Goal: Task Accomplishment & Management: Manage account settings

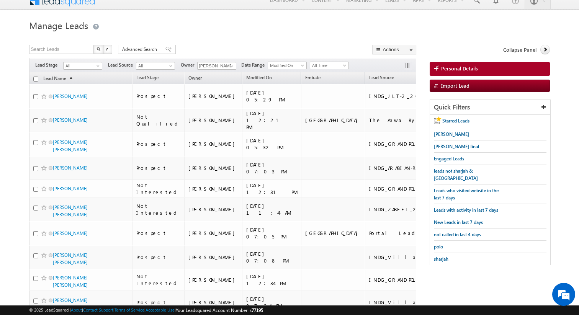
scroll to position [7, 0]
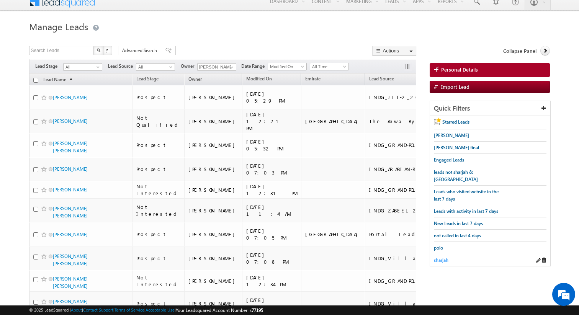
click at [440, 257] on span "sharjah" at bounding box center [441, 260] width 15 height 6
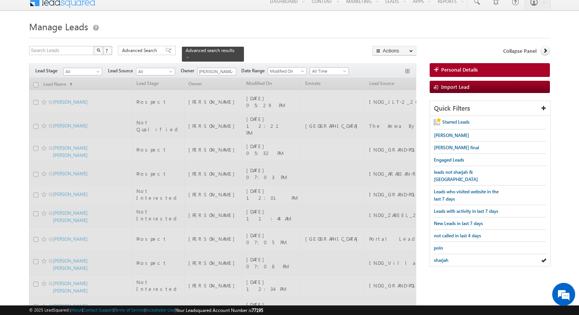
scroll to position [0, 0]
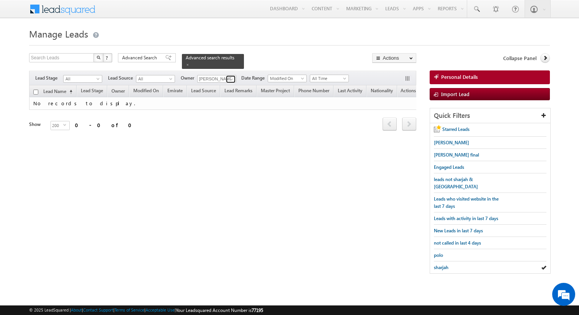
click at [232, 79] on span at bounding box center [232, 79] width 6 height 6
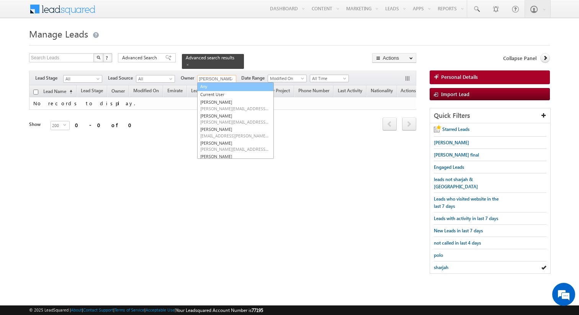
click at [223, 84] on link "Any" at bounding box center [235, 86] width 77 height 9
type input "Any"
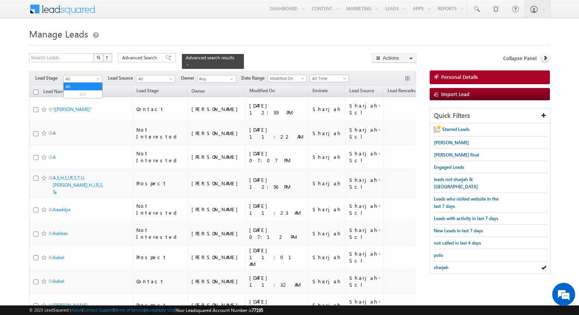
click at [98, 79] on span at bounding box center [99, 80] width 6 height 6
click at [87, 95] on link "Contact" at bounding box center [83, 94] width 39 height 7
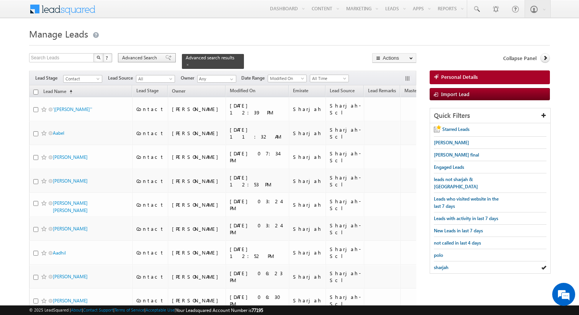
click at [150, 59] on span "Advanced Search" at bounding box center [140, 57] width 37 height 7
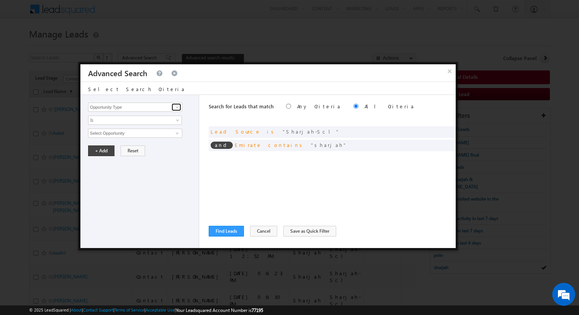
click at [172, 106] on link at bounding box center [177, 107] width 10 height 8
type input "Last Activity Date"
click at [162, 116] on link "Is" at bounding box center [135, 120] width 94 height 9
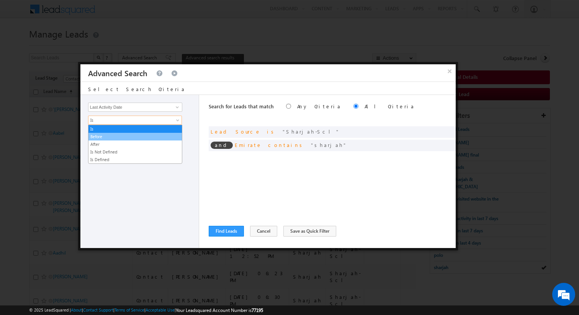
click at [133, 138] on link "Before" at bounding box center [135, 136] width 93 height 7
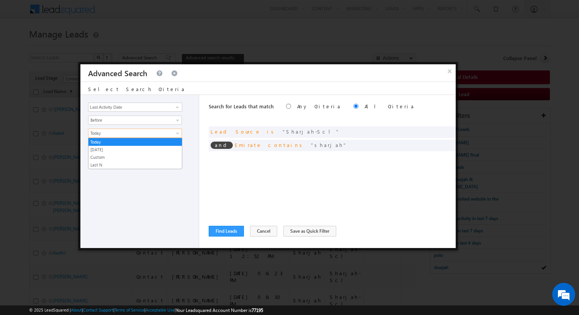
click at [171, 132] on span "Today" at bounding box center [130, 133] width 83 height 7
click at [132, 164] on link "Last N" at bounding box center [135, 165] width 93 height 7
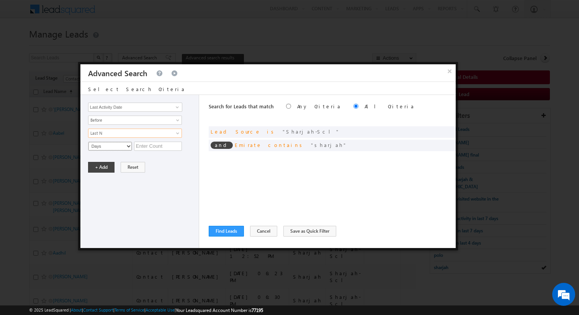
click at [123, 145] on select "Days Hours" at bounding box center [110, 146] width 44 height 9
click at [132, 137] on link "Last N" at bounding box center [135, 133] width 94 height 9
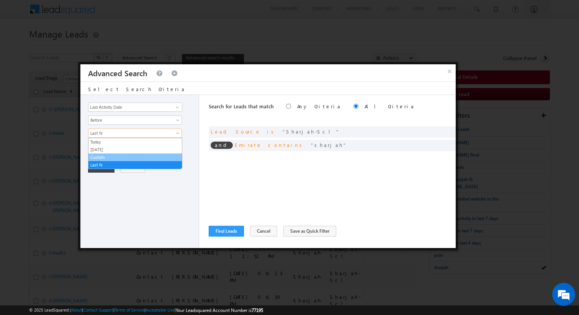
click at [119, 159] on link "Custom" at bounding box center [135, 157] width 93 height 7
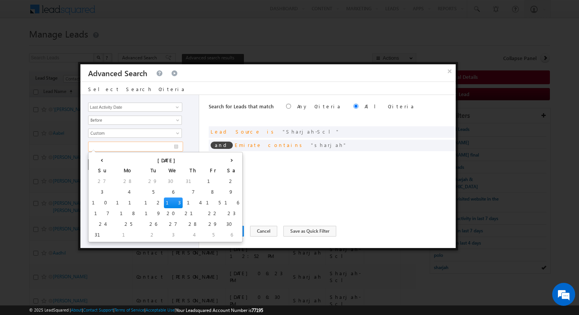
click at [128, 150] on input "text" at bounding box center [135, 147] width 95 height 10
click at [114, 200] on td "11" at bounding box center [128, 203] width 28 height 11
type input "11/08/2025"
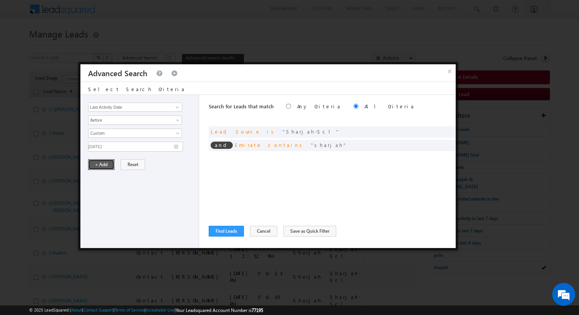
click at [101, 167] on button "+ Add" at bounding box center [101, 164] width 26 height 11
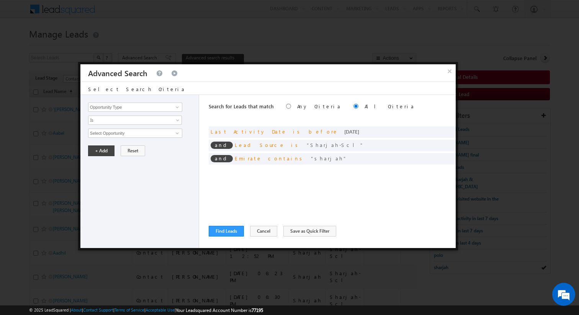
click at [233, 182] on div "Search for Leads that match Any Criteria All Criteria Note that the current tri…" at bounding box center [332, 171] width 247 height 153
click at [234, 233] on button "Find Leads" at bounding box center [226, 231] width 35 height 11
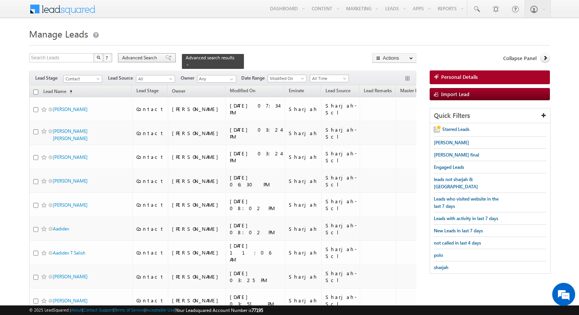
click at [143, 58] on span "Advanced Search" at bounding box center [140, 57] width 37 height 7
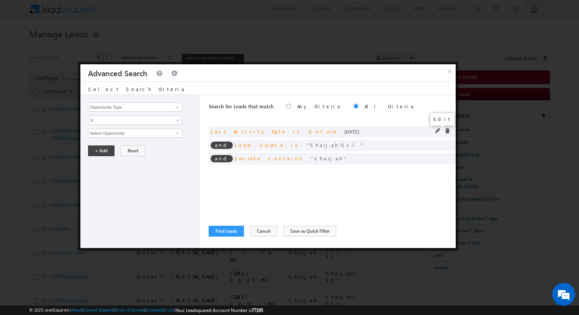
click at [439, 131] on span at bounding box center [438, 130] width 5 height 5
click at [177, 147] on input "11/08/2025" at bounding box center [135, 147] width 95 height 10
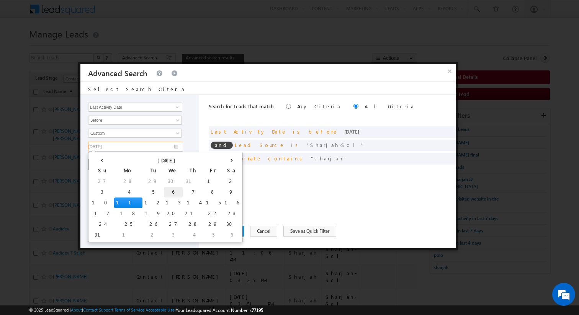
click at [164, 189] on td "6" at bounding box center [173, 192] width 19 height 11
type input "06/08/2025"
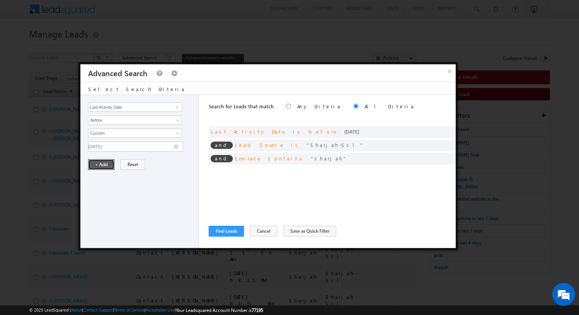
click at [97, 164] on button "+ Add" at bounding box center [101, 164] width 26 height 11
click at [233, 232] on button "Find Leads" at bounding box center [226, 231] width 35 height 11
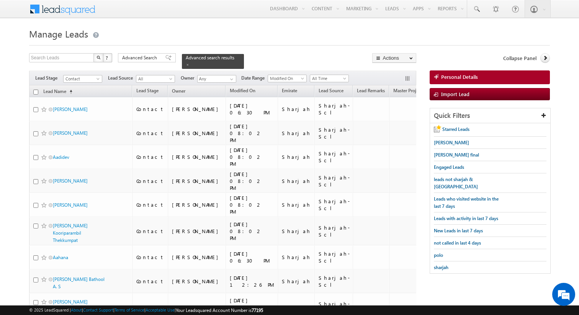
click at [35, 93] on input "checkbox" at bounding box center [35, 92] width 5 height 5
checkbox input "true"
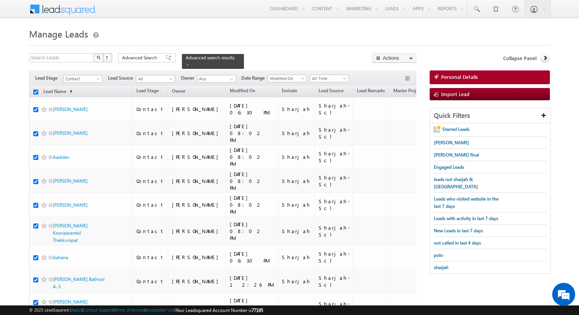
checkbox input "true"
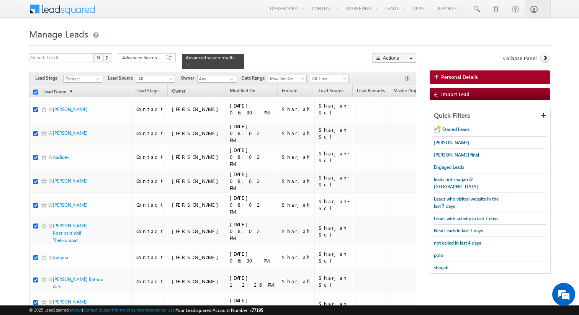
checkbox input "true"
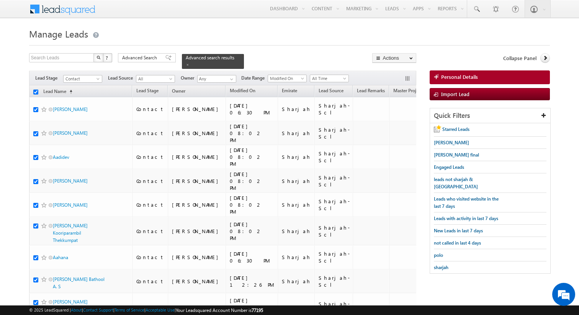
checkbox input "true"
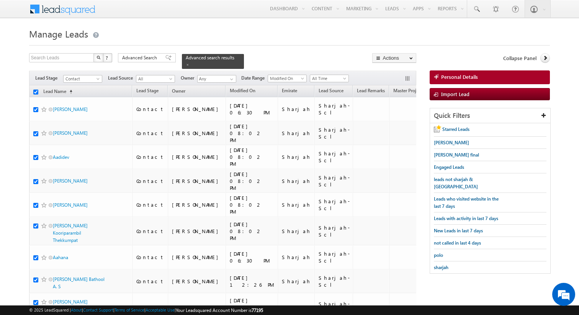
checkbox input "true"
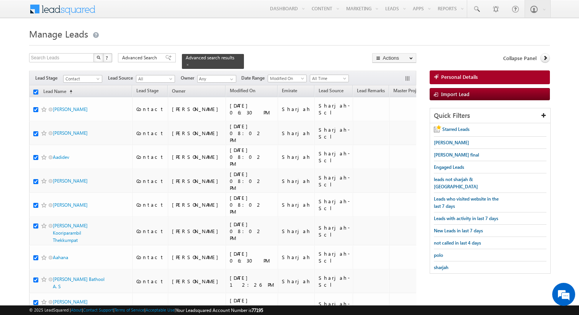
checkbox input "true"
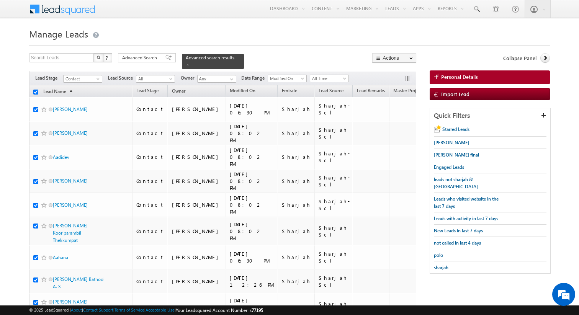
checkbox input "true"
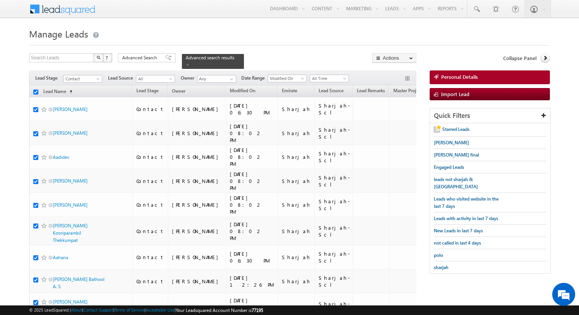
checkbox input "true"
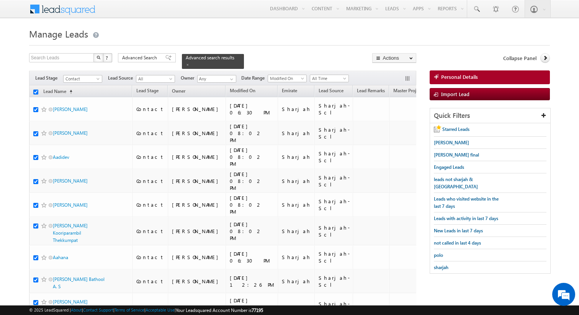
checkbox input "true"
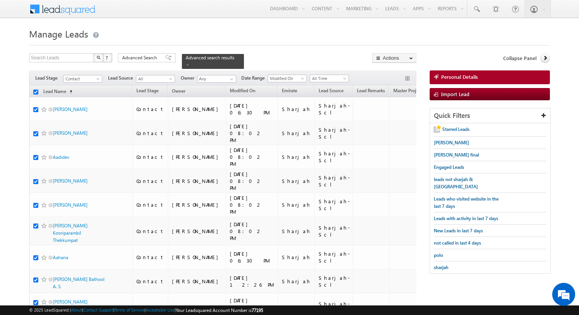
checkbox input "true"
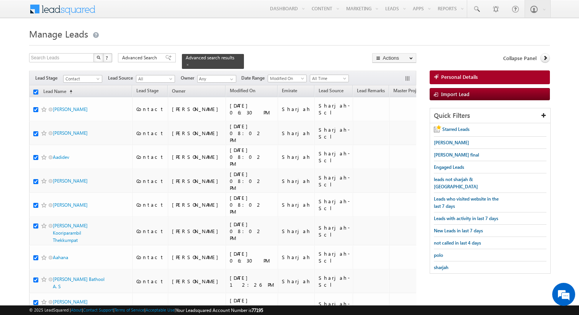
checkbox input "true"
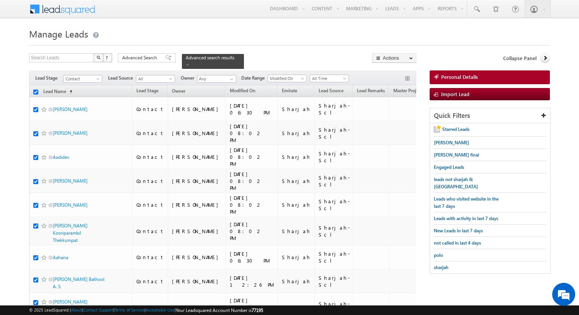
checkbox input "true"
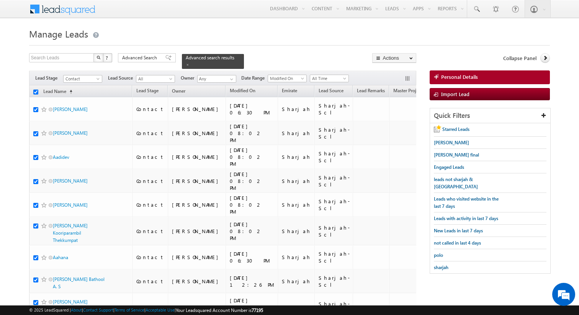
checkbox input "true"
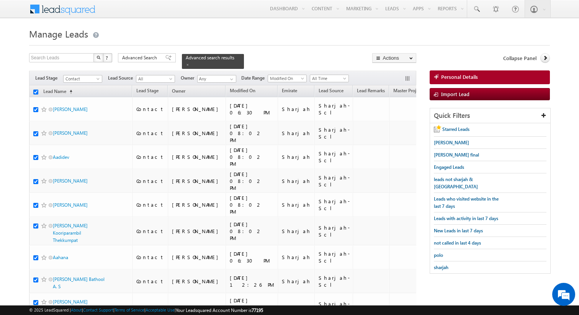
checkbox input "true"
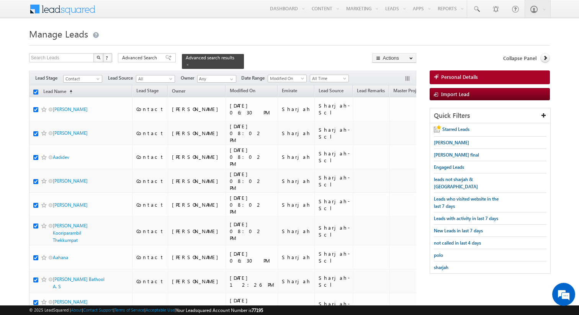
checkbox input "true"
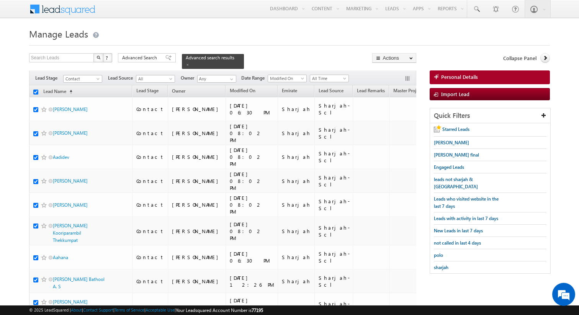
checkbox input "true"
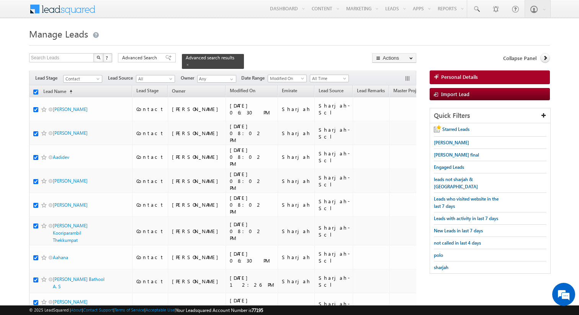
checkbox input "true"
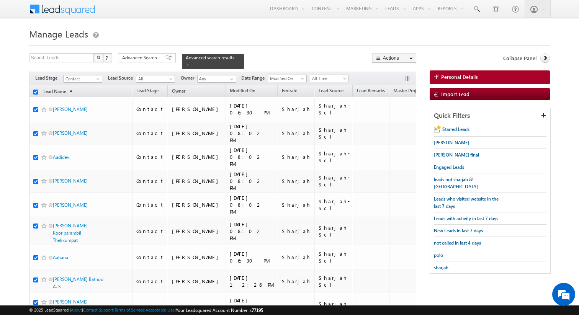
checkbox input "true"
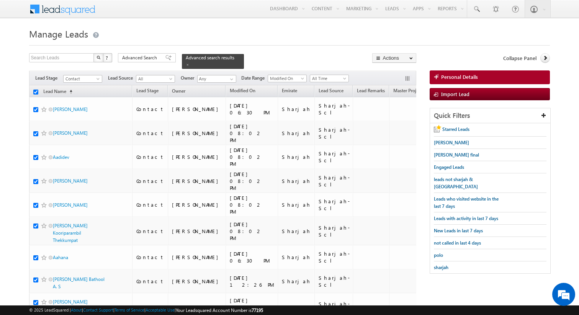
checkbox input "true"
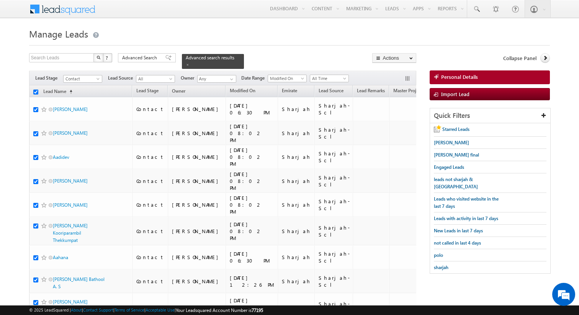
checkbox input "true"
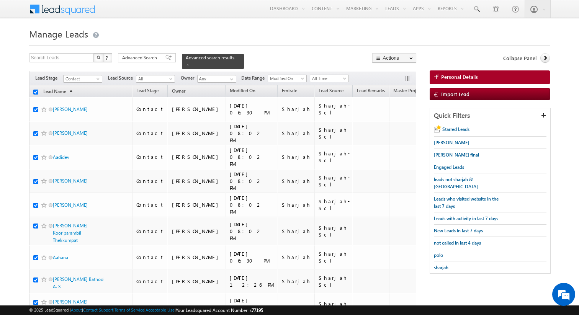
checkbox input "true"
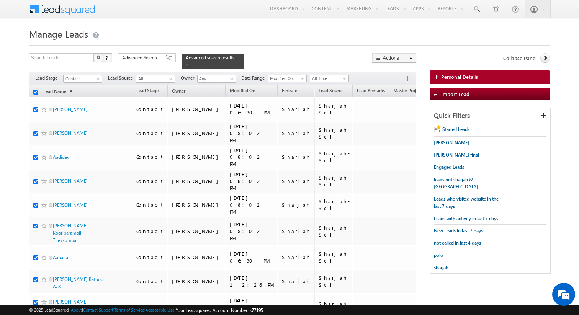
checkbox input "true"
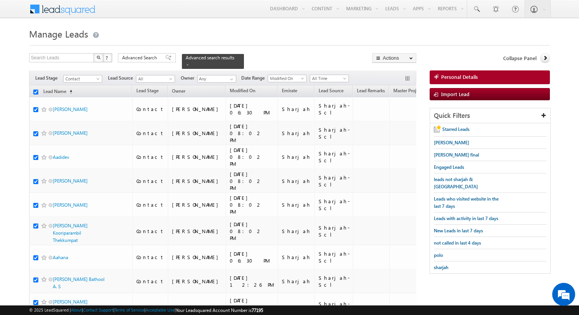
checkbox input "true"
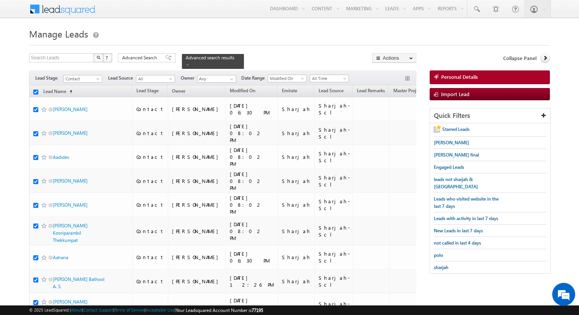
checkbox input "true"
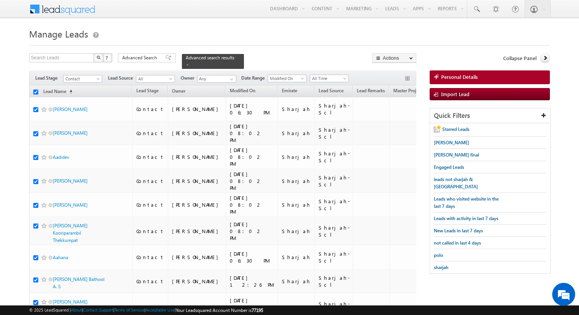
checkbox input "true"
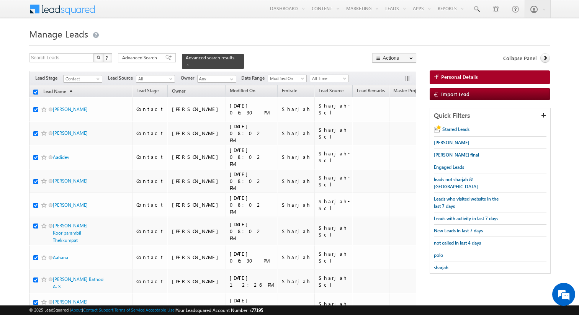
checkbox input "true"
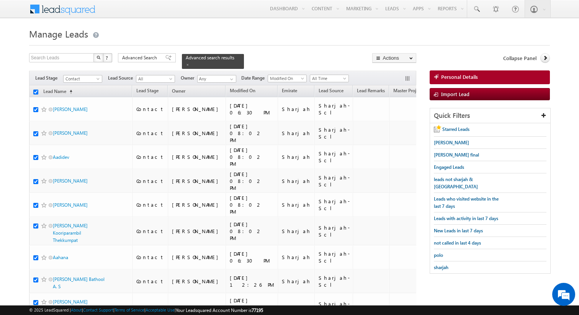
checkbox input "true"
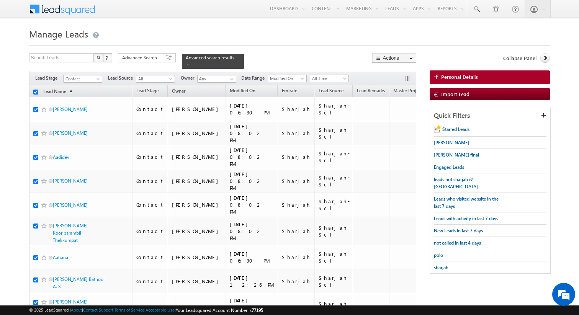
checkbox input "true"
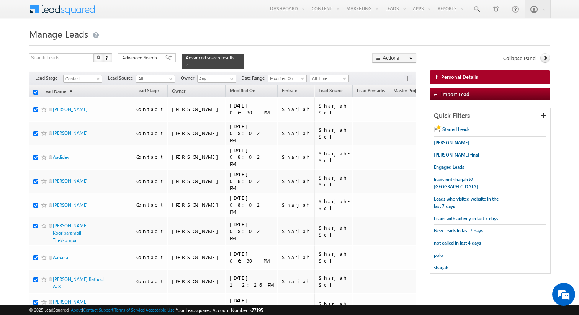
checkbox input "true"
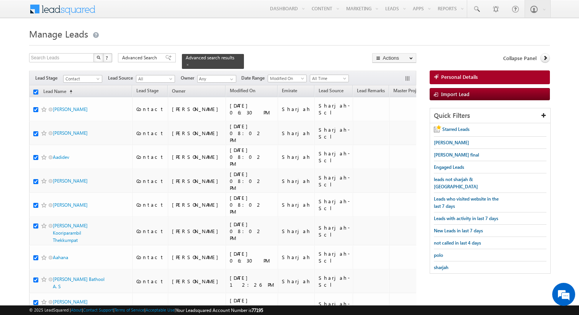
checkbox input "true"
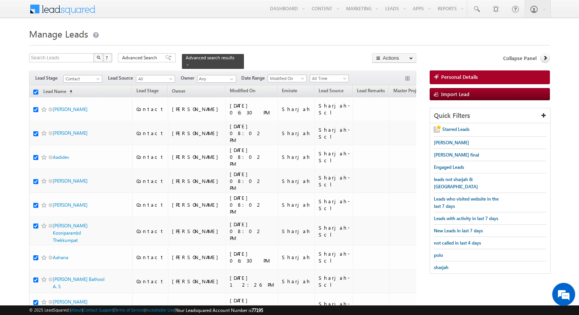
checkbox input "true"
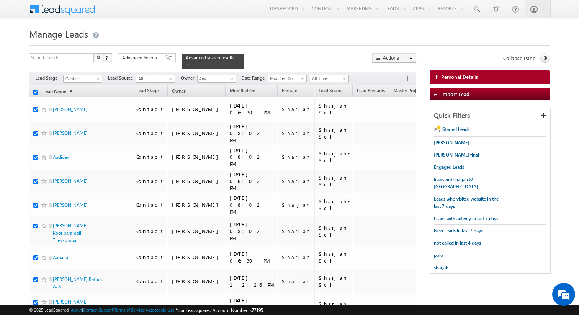
checkbox input "true"
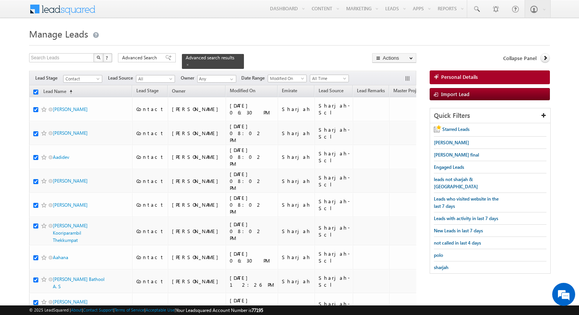
checkbox input "true"
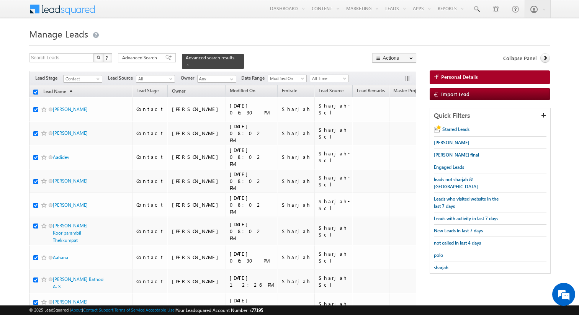
checkbox input "true"
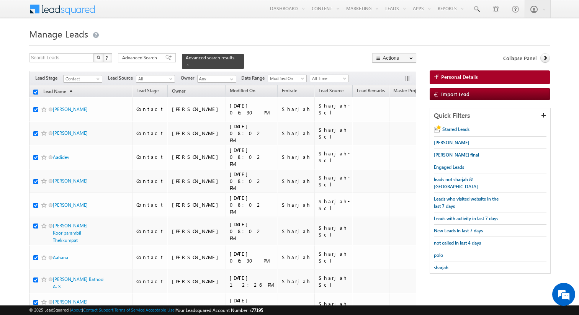
checkbox input "true"
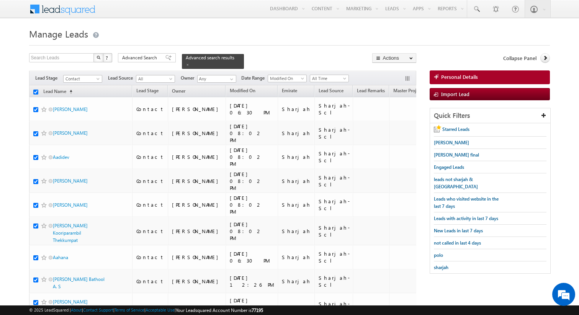
checkbox input "true"
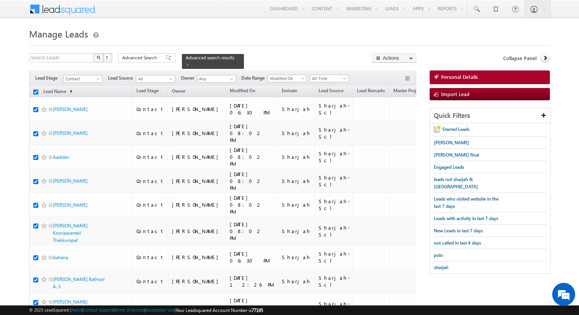
checkbox input "true"
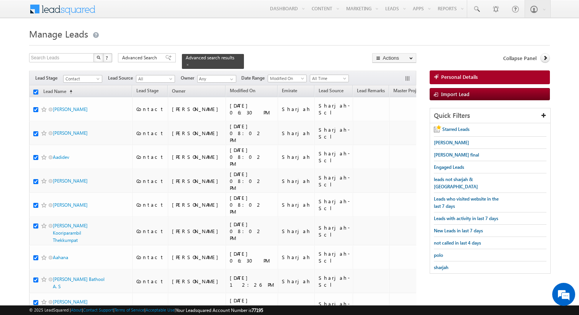
checkbox input "true"
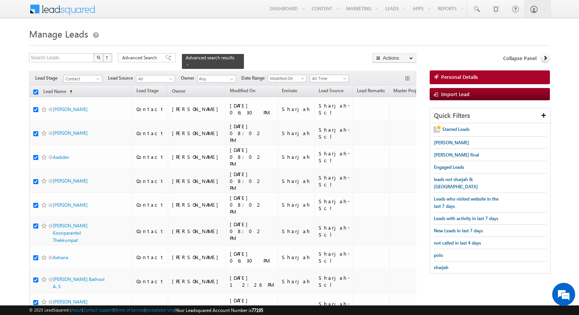
checkbox input "true"
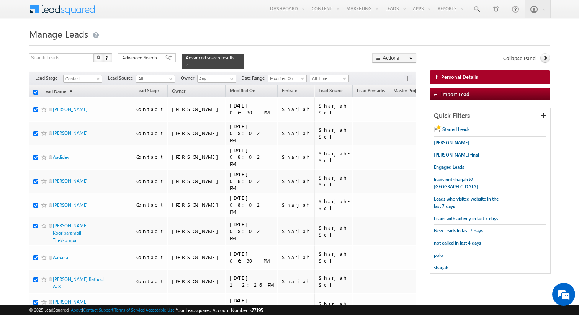
checkbox input "true"
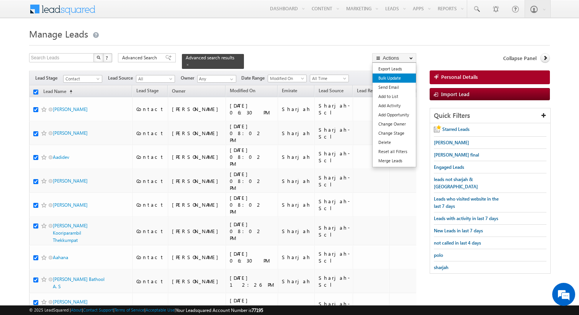
click at [392, 78] on link "Bulk Update" at bounding box center [394, 78] width 43 height 9
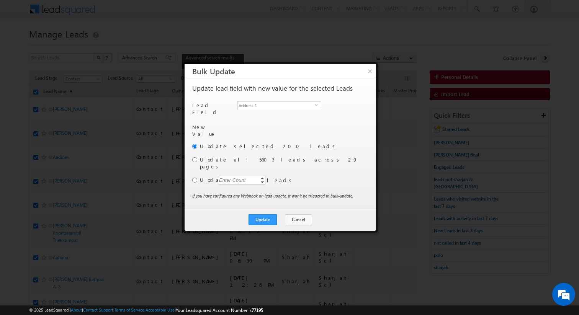
click at [292, 107] on span "Address 1" at bounding box center [276, 106] width 77 height 8
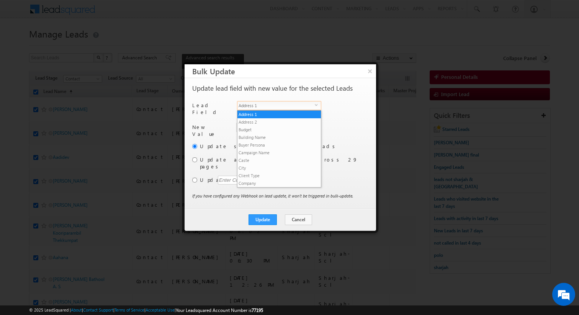
scroll to position [292, 0]
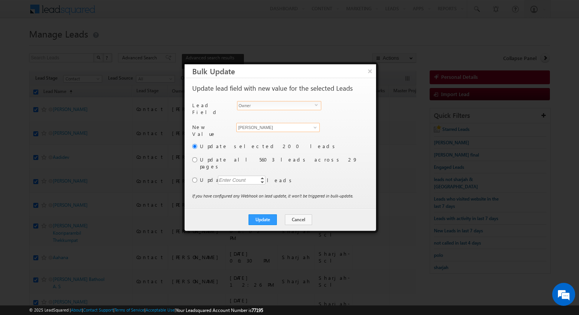
click at [270, 125] on input "[PERSON_NAME]" at bounding box center [278, 127] width 84 height 9
click at [195, 178] on input "radio" at bounding box center [194, 180] width 5 height 5
click at [231, 176] on div "Enter Count" at bounding box center [232, 180] width 29 height 9
click at [311, 177] on label "Update" at bounding box center [283, 180] width 167 height 7
click at [267, 215] on button "Update" at bounding box center [263, 220] width 28 height 11
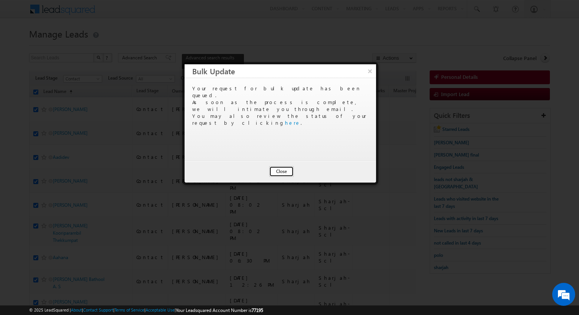
click at [287, 171] on button "Close" at bounding box center [281, 171] width 25 height 11
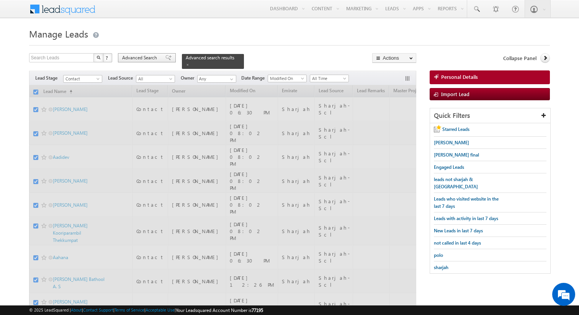
click at [166, 61] on span at bounding box center [169, 57] width 6 height 5
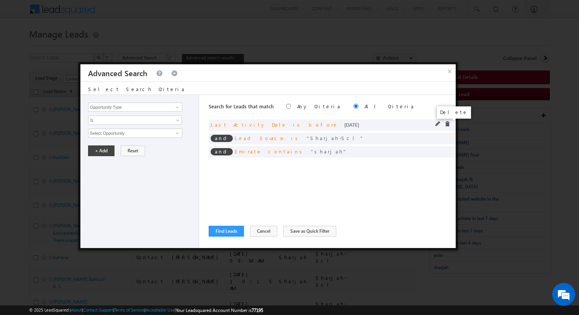
click at [448, 123] on span at bounding box center [447, 123] width 5 height 5
click at [0, 0] on span at bounding box center [0, 0] width 0 height 0
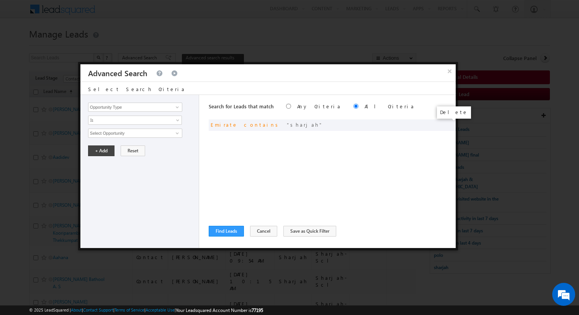
click at [0, 0] on span at bounding box center [0, 0] width 0 height 0
click at [347, 165] on div "Search for Leads that match Any Criteria All Criteria Note that the current tri…" at bounding box center [332, 171] width 247 height 153
click at [152, 106] on input "Opportunity Type" at bounding box center [135, 107] width 94 height 9
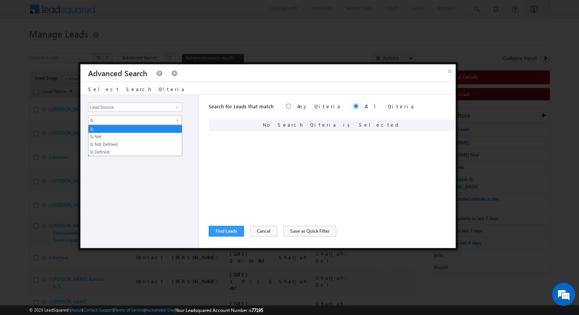
click at [138, 121] on span "Is" at bounding box center [130, 120] width 83 height 7
click at [139, 131] on link "Is" at bounding box center [135, 129] width 93 height 7
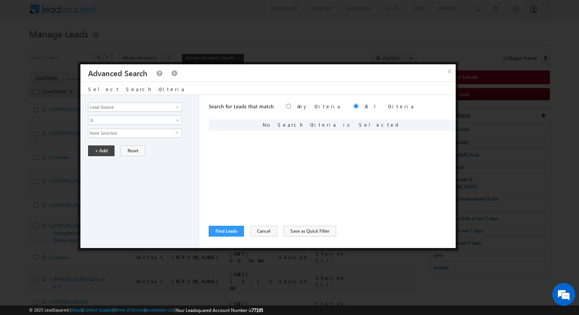
click at [147, 133] on span "None Selected" at bounding box center [132, 133] width 87 height 8
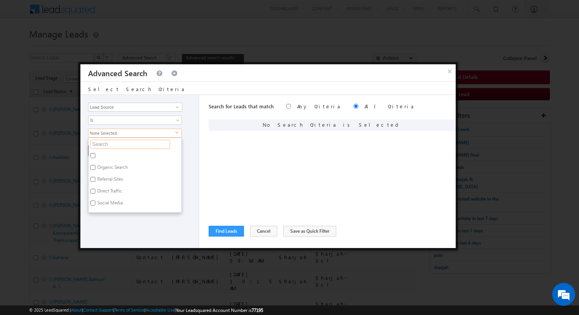
click at [138, 141] on input "text" at bounding box center [130, 144] width 80 height 9
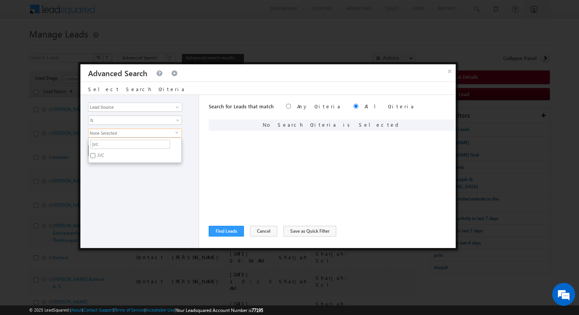
click at [105, 154] on label "JVC" at bounding box center [100, 157] width 23 height 12
click at [95, 154] on input "JVC" at bounding box center [92, 155] width 5 height 5
click at [106, 144] on input "jvc" at bounding box center [130, 144] width 80 height 9
click at [100, 155] on label "JVT" at bounding box center [100, 157] width 23 height 12
click at [95, 155] on input "JVT" at bounding box center [92, 155] width 5 height 5
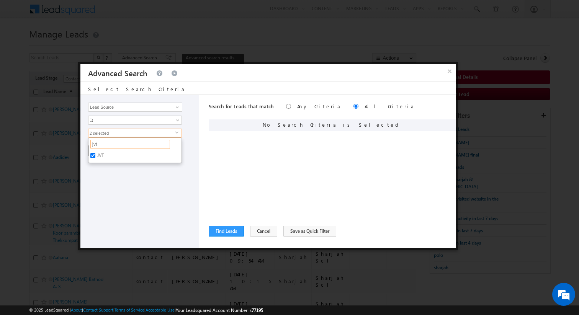
click at [113, 146] on input "jvt" at bounding box center [130, 144] width 80 height 9
click at [104, 156] on label "Al Furjan" at bounding box center [106, 157] width 34 height 12
click at [95, 156] on input "Al Furjan" at bounding box center [92, 155] width 5 height 5
click at [106, 147] on input "furj" at bounding box center [130, 144] width 80 height 9
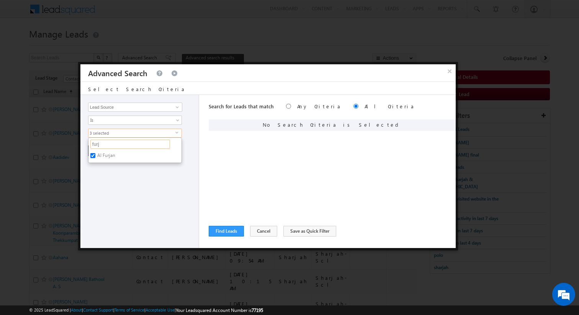
click at [106, 147] on input "furj" at bounding box center [130, 144] width 80 height 9
click at [103, 167] on label "Arjan" at bounding box center [102, 169] width 27 height 12
click at [95, 167] on input "Arjan" at bounding box center [92, 167] width 5 height 5
click at [125, 184] on div "Opportunity Type Lead Activity Task Sales Group Prospect Id Address 1 Address 2…" at bounding box center [139, 171] width 119 height 153
click at [100, 149] on button "+ Add" at bounding box center [101, 151] width 26 height 11
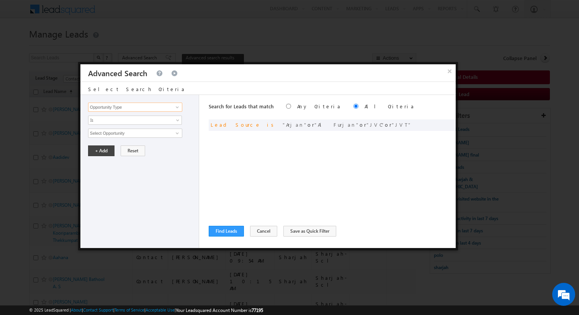
click at [160, 108] on input "Opportunity Type" at bounding box center [135, 107] width 94 height 9
click at [153, 120] on span "Is" at bounding box center [130, 120] width 83 height 7
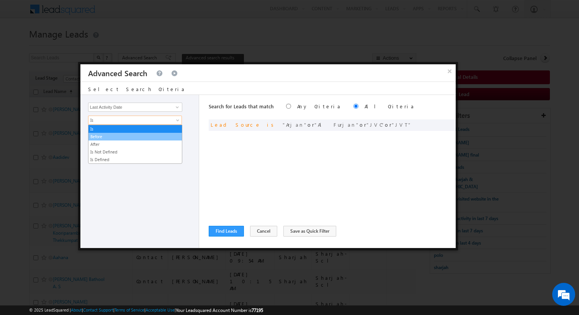
click at [134, 134] on link "Before" at bounding box center [135, 136] width 93 height 7
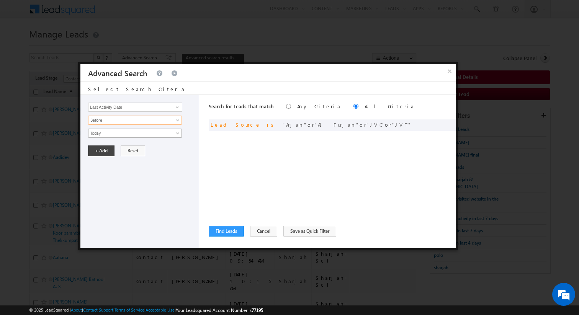
click at [131, 134] on span "Today" at bounding box center [130, 133] width 83 height 7
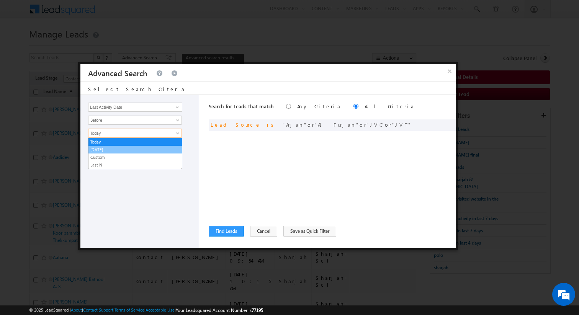
click at [118, 147] on link "[DATE]" at bounding box center [135, 149] width 93 height 7
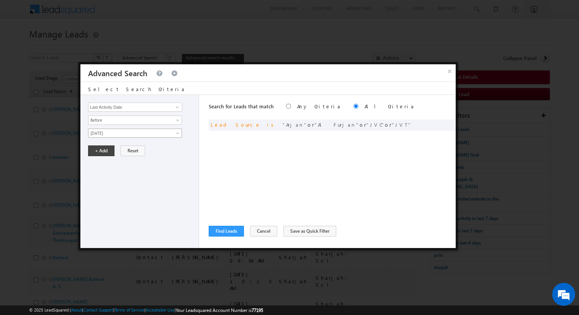
click at [108, 134] on span "[DATE]" at bounding box center [130, 133] width 83 height 7
click at [106, 159] on link "Custom" at bounding box center [135, 157] width 93 height 7
click at [124, 148] on input "text" at bounding box center [135, 147] width 95 height 10
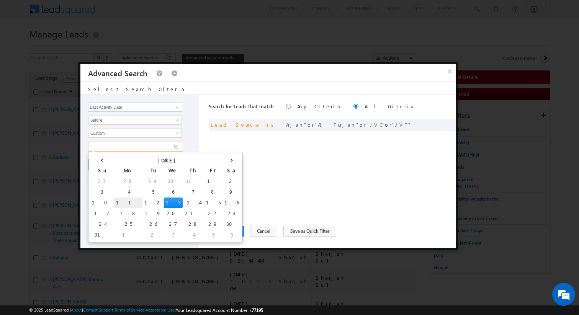
click at [114, 199] on td "11" at bounding box center [128, 203] width 28 height 11
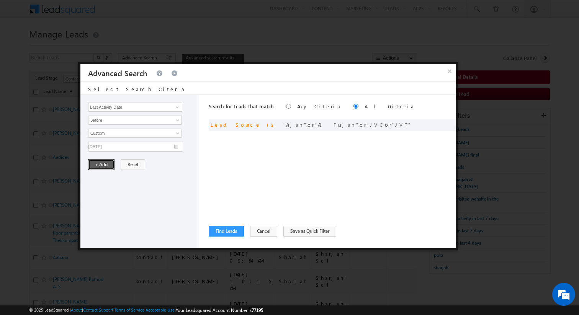
click at [102, 165] on button "+ Add" at bounding box center [101, 164] width 26 height 11
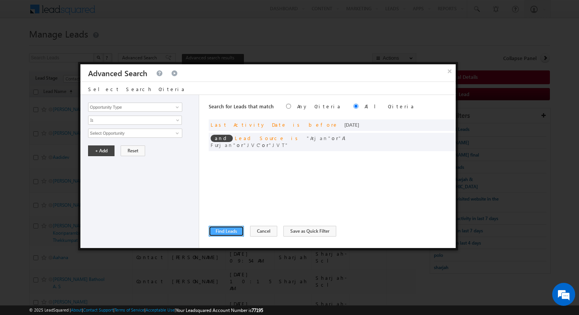
click at [224, 231] on button "Find Leads" at bounding box center [226, 231] width 35 height 11
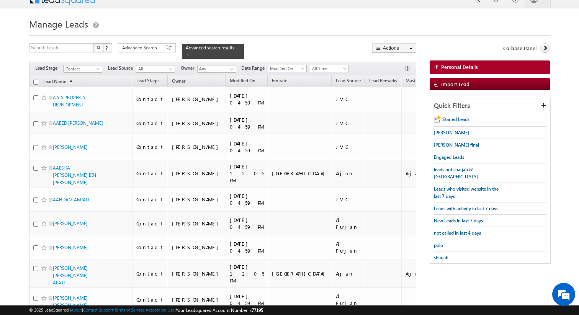
scroll to position [0, 0]
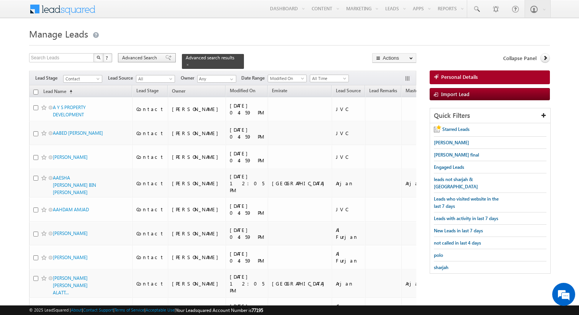
click at [143, 60] on span "Advanced Search" at bounding box center [140, 57] width 37 height 7
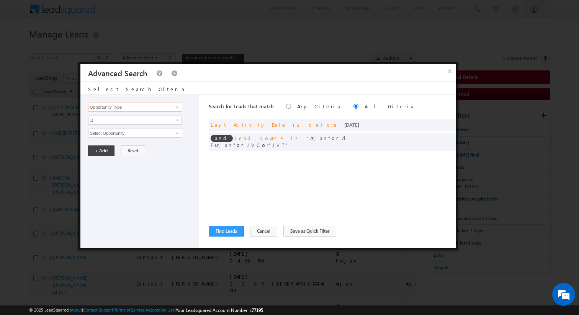
click at [162, 106] on input "Opportunity Type" at bounding box center [135, 107] width 94 height 9
click at [154, 117] on span "Is" at bounding box center [130, 120] width 83 height 7
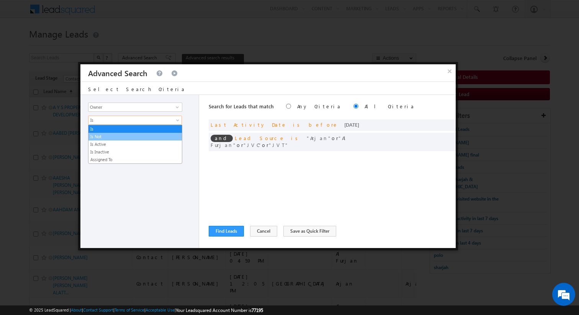
click at [123, 134] on link "Is Not" at bounding box center [135, 136] width 93 height 7
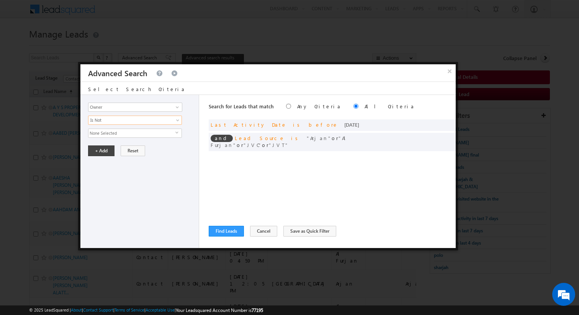
click at [118, 134] on span "None Selected" at bounding box center [132, 133] width 87 height 8
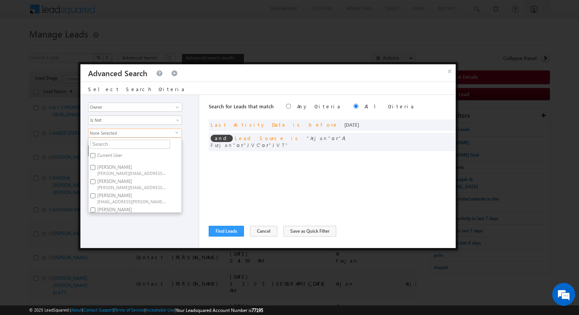
click at [112, 154] on label "Current User" at bounding box center [109, 157] width 41 height 12
click at [95, 154] on input "Current User" at bounding box center [92, 155] width 5 height 5
click at [112, 147] on input "text" at bounding box center [130, 144] width 80 height 9
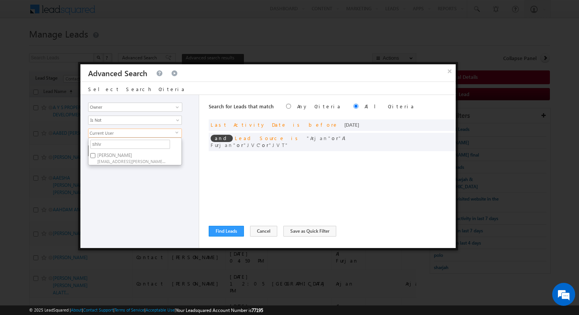
click at [111, 156] on label "Shiva Sisodia shiva.sisodia@indglobal.ae" at bounding box center [131, 158] width 85 height 14
click at [95, 156] on input "Shiva Sisodia shiva.sisodia@indglobal.ae" at bounding box center [92, 155] width 5 height 5
click at [111, 145] on input "shiv" at bounding box center [130, 144] width 80 height 9
click at [111, 154] on label "Rajender Rautela rajender.rautela@indglobal.ae" at bounding box center [131, 158] width 85 height 14
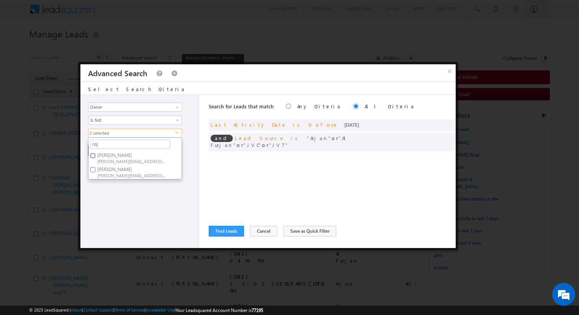
click at [95, 154] on input "Rajender Rautela rajender.rautela@indglobal.ae" at bounding box center [92, 155] width 5 height 5
click at [133, 202] on div "Opportunity Type Lead Activity Task Sales Group Prospect Id Address 1 Address 2…" at bounding box center [139, 171] width 119 height 153
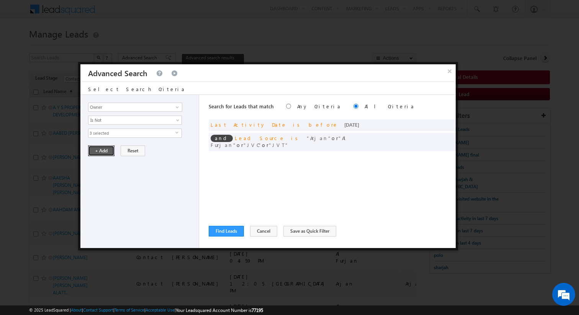
click at [105, 153] on button "+ Add" at bounding box center [101, 151] width 26 height 11
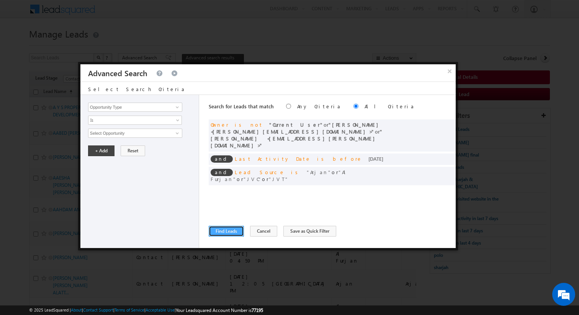
click at [223, 229] on button "Find Leads" at bounding box center [226, 231] width 35 height 11
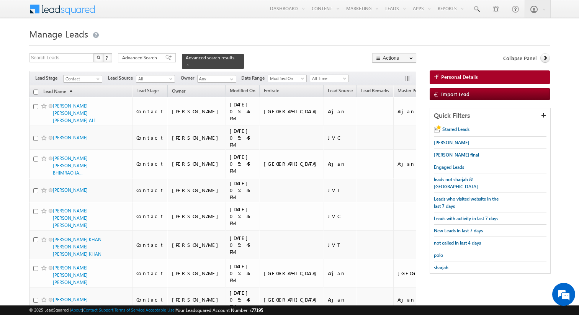
click at [37, 93] on input "checkbox" at bounding box center [35, 92] width 5 height 5
click at [145, 60] on span "Advanced Search" at bounding box center [140, 57] width 37 height 7
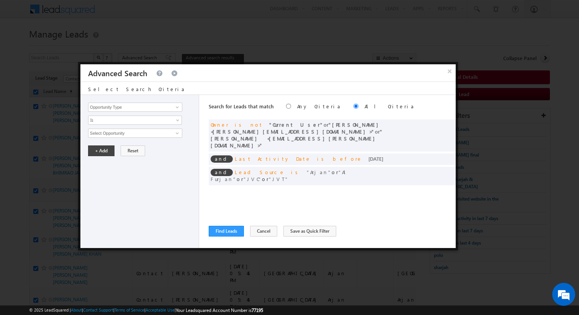
click at [259, 180] on div "Search for Leads that match Any Criteria All Criteria Note that the current tri…" at bounding box center [332, 171] width 247 height 153
click at [220, 231] on button "Find Leads" at bounding box center [226, 231] width 35 height 11
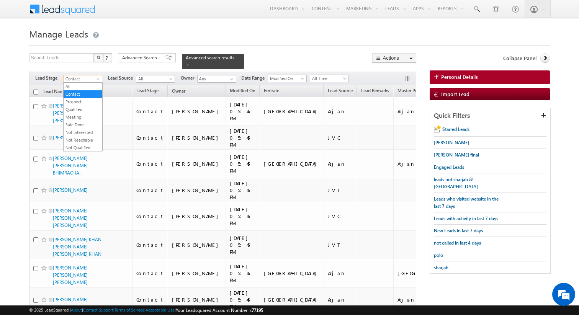
click at [91, 80] on span "Contact" at bounding box center [82, 78] width 36 height 7
click at [82, 87] on link "All" at bounding box center [83, 86] width 39 height 7
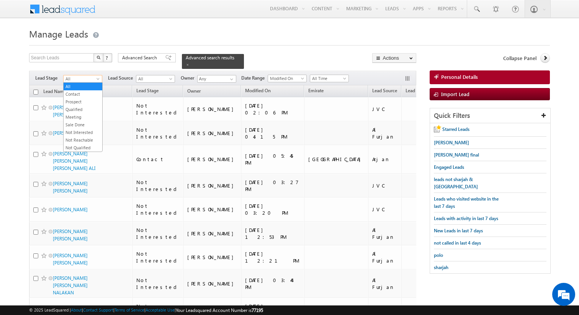
click at [92, 79] on span "All" at bounding box center [82, 78] width 36 height 7
click at [85, 94] on link "Contact" at bounding box center [83, 94] width 39 height 7
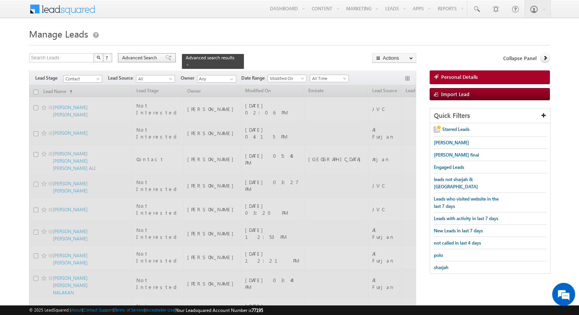
click at [144, 57] on span "Advanced Search" at bounding box center [140, 57] width 37 height 7
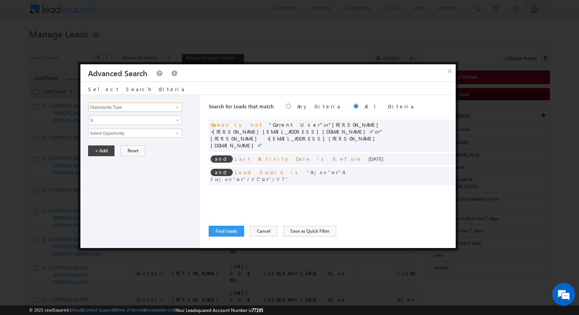
click at [166, 108] on input "Opportunity Type" at bounding box center [135, 107] width 94 height 9
click at [177, 172] on div "Opportunity Type Lead Activity Task Sales Group Prospect Id Address 1 Address 2…" at bounding box center [139, 171] width 119 height 153
click at [438, 156] on span at bounding box center [438, 158] width 5 height 5
click at [141, 108] on input "Last Activity Date" at bounding box center [135, 107] width 94 height 9
click at [136, 119] on span "Is" at bounding box center [130, 120] width 83 height 7
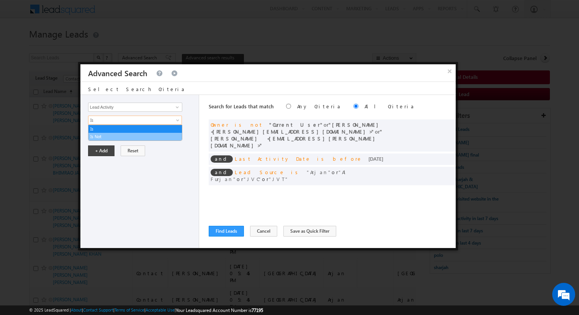
click at [123, 136] on link "Is Not" at bounding box center [135, 136] width 93 height 7
click at [126, 136] on input "Select Activity" at bounding box center [135, 133] width 94 height 9
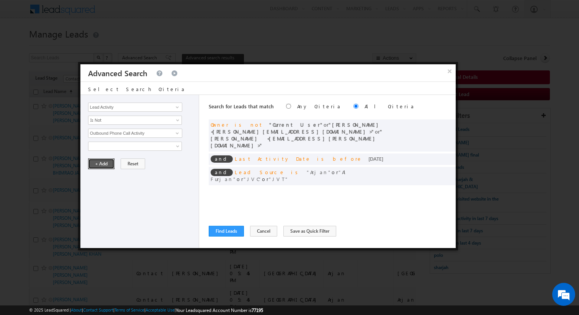
click at [102, 162] on button "+ Add" at bounding box center [101, 164] width 26 height 11
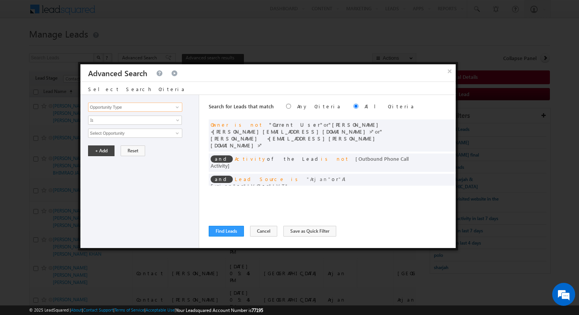
click at [159, 108] on input "Opportunity Type" at bounding box center [135, 107] width 94 height 9
click at [133, 129] on link "Modified On" at bounding box center [135, 130] width 94 height 9
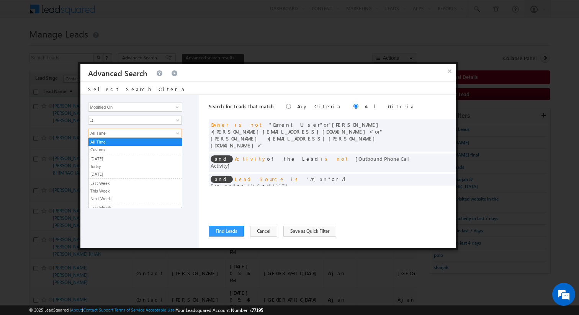
click at [102, 133] on span "All Time" at bounding box center [130, 133] width 83 height 7
click at [106, 149] on link "Custom" at bounding box center [135, 149] width 93 height 7
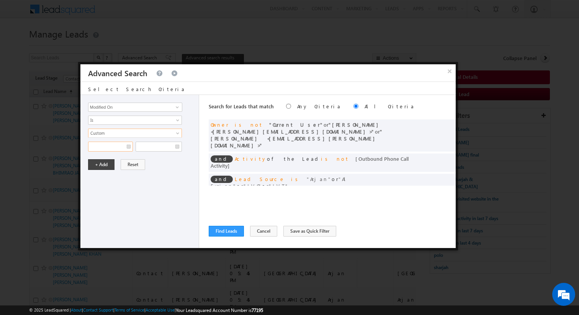
click at [106, 149] on input "text" at bounding box center [110, 147] width 45 height 10
click at [195, 187] on div "Opportunity Type Lead Activity Task Sales Group Prospect Id Address 1 Address 2…" at bounding box center [139, 171] width 119 height 153
click at [132, 167] on button "Reset" at bounding box center [133, 164] width 25 height 11
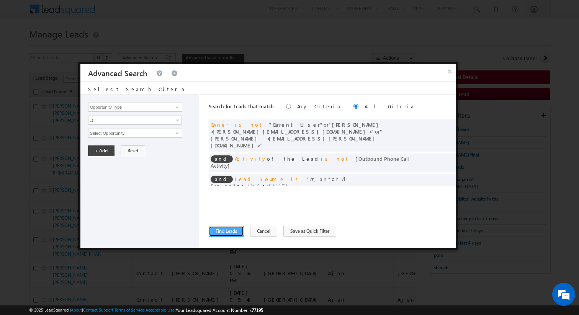
click at [222, 231] on button "Find Leads" at bounding box center [226, 231] width 35 height 11
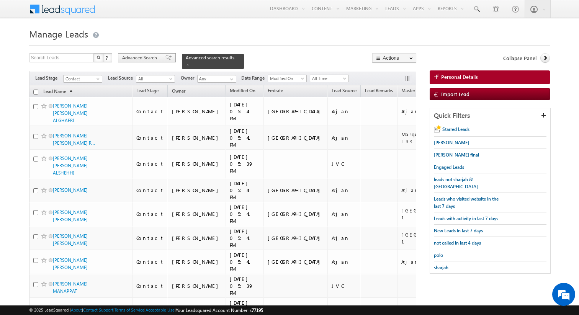
click at [135, 61] on span "Advanced Search" at bounding box center [140, 57] width 37 height 7
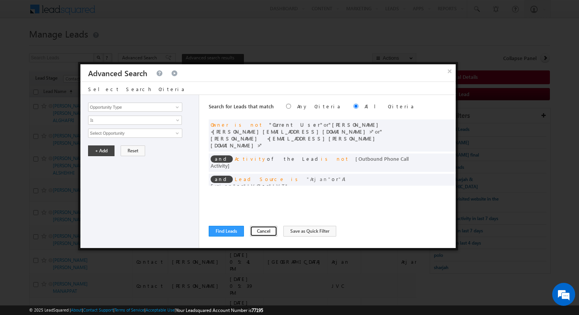
click at [258, 230] on button "Cancel" at bounding box center [263, 231] width 27 height 11
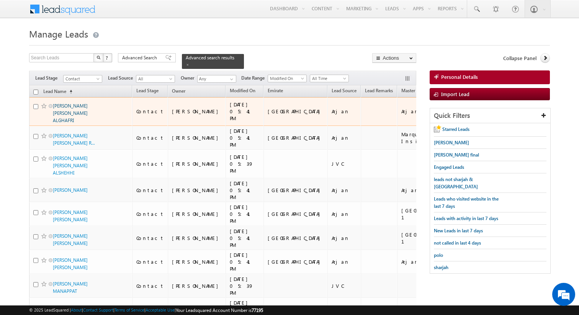
click at [84, 113] on link "AAESHA AHMED OBAID KANNAN ALGHAFRI" at bounding box center [70, 113] width 35 height 20
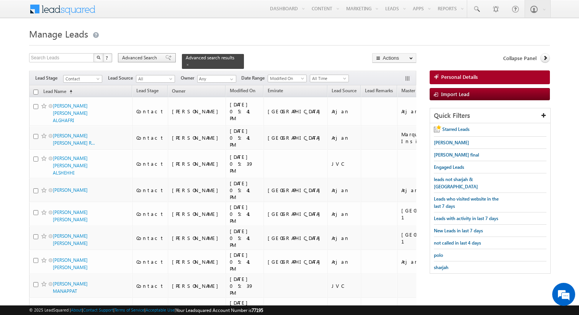
click at [153, 59] on span "Advanced Search" at bounding box center [140, 57] width 37 height 7
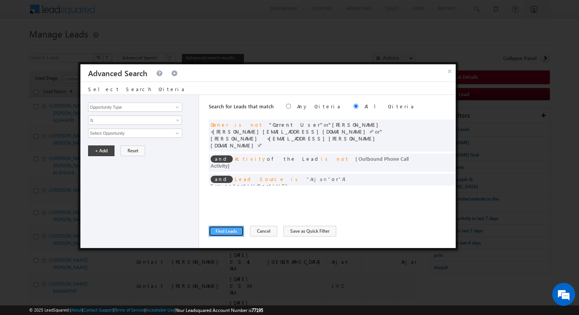
click at [225, 227] on button "Find Leads" at bounding box center [226, 231] width 35 height 11
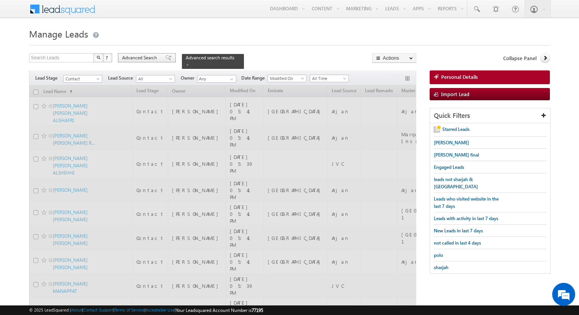
click at [157, 58] on span "Advanced Search" at bounding box center [140, 57] width 37 height 7
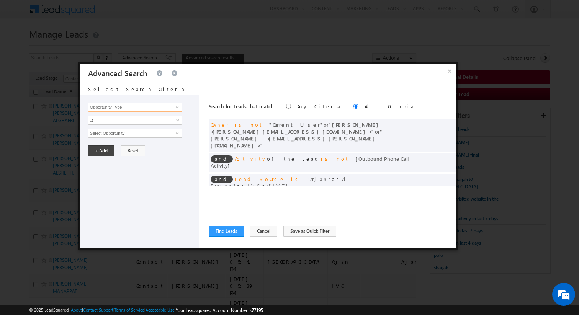
click at [159, 107] on input "Opportunity Type" at bounding box center [135, 107] width 94 height 9
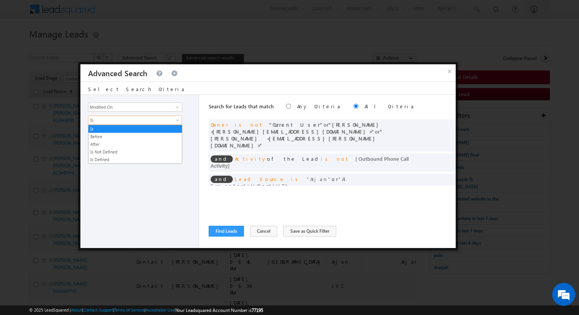
click at [146, 117] on span "Is" at bounding box center [130, 120] width 83 height 7
click at [116, 137] on link "Before" at bounding box center [135, 136] width 93 height 7
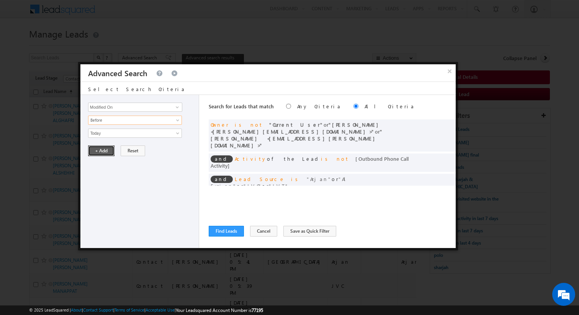
click at [106, 147] on button "+ Add" at bounding box center [101, 151] width 26 height 11
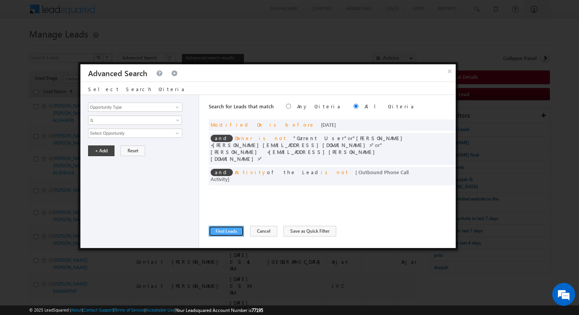
click at [233, 234] on button "Find Leads" at bounding box center [226, 231] width 35 height 11
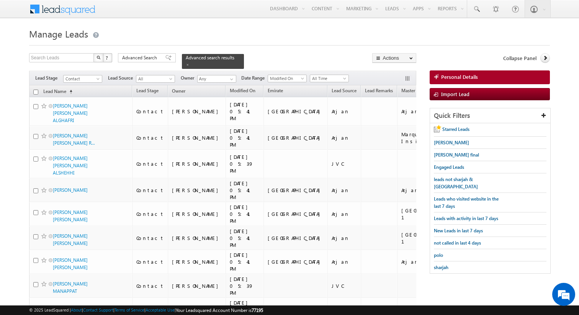
click at [35, 91] on input "checkbox" at bounding box center [35, 92] width 5 height 5
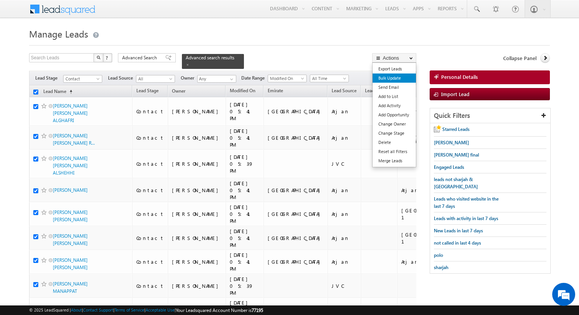
click at [392, 81] on link "Bulk Update" at bounding box center [394, 78] width 43 height 9
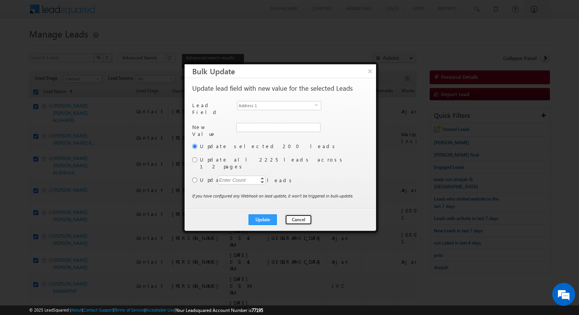
click at [296, 215] on button "Cancel" at bounding box center [298, 220] width 27 height 11
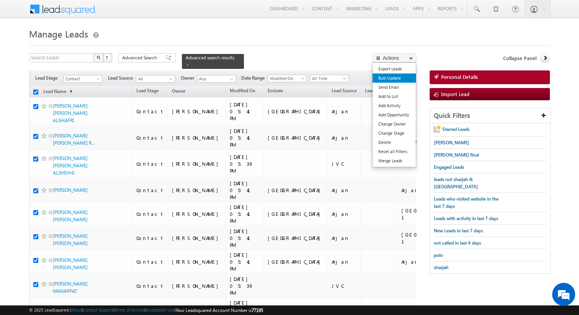
click at [394, 78] on link "Bulk Update" at bounding box center [394, 78] width 43 height 9
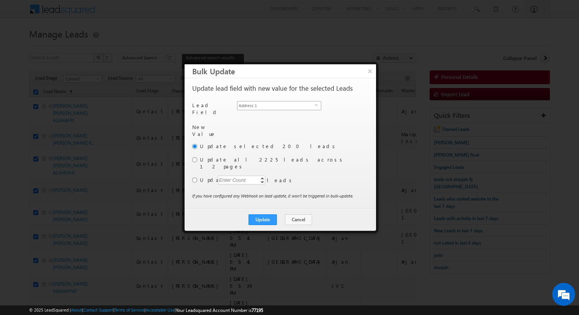
click at [295, 107] on span "Address 1" at bounding box center [276, 106] width 77 height 8
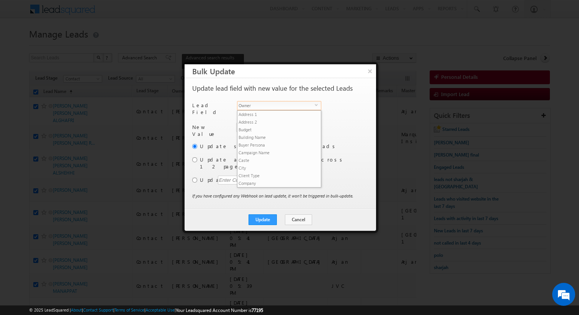
scroll to position [292, 0]
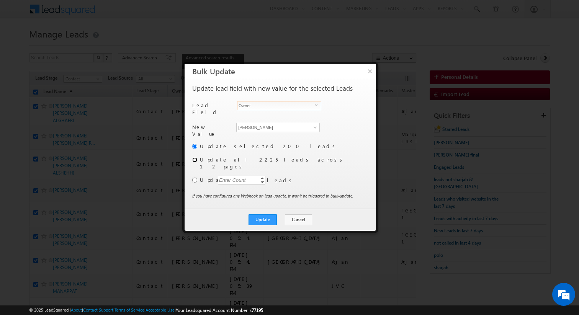
click at [193, 157] on input "radio" at bounding box center [194, 159] width 5 height 5
click at [267, 215] on button "Update" at bounding box center [263, 220] width 28 height 11
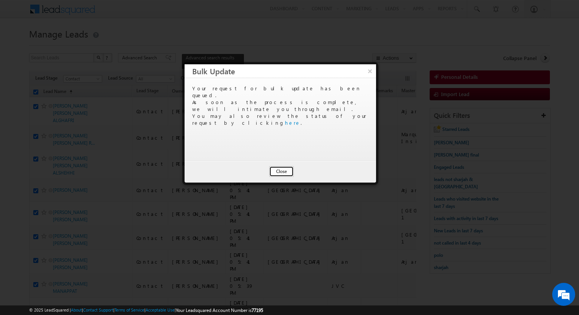
click at [284, 167] on button "Close" at bounding box center [281, 171] width 25 height 11
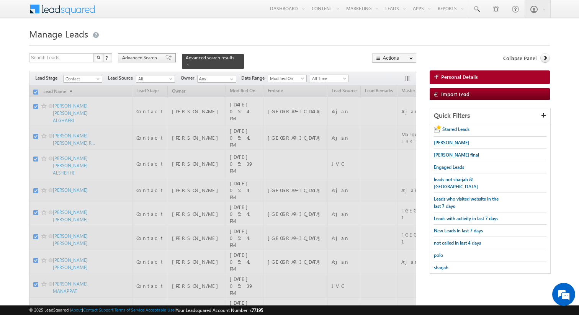
click at [143, 61] on span "Advanced Search" at bounding box center [140, 57] width 37 height 7
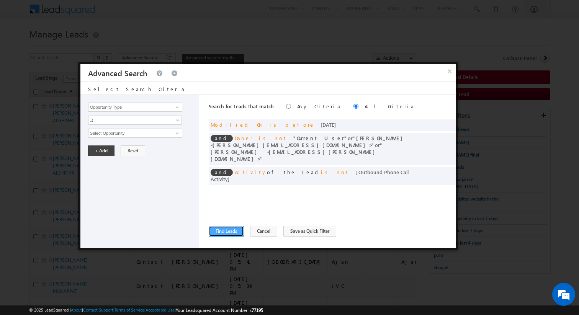
click at [233, 232] on button "Find Leads" at bounding box center [226, 231] width 35 height 11
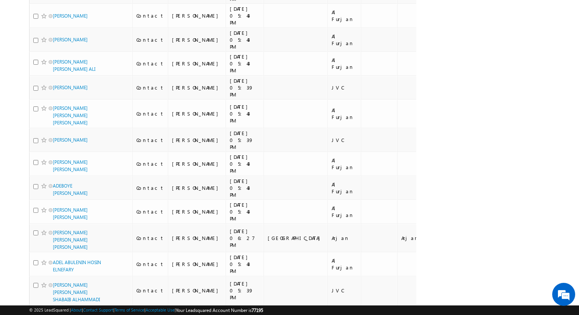
scroll to position [4118, 0]
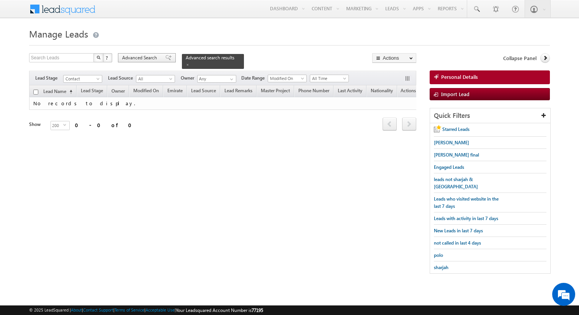
click at [144, 59] on span "Advanced Search" at bounding box center [140, 57] width 37 height 7
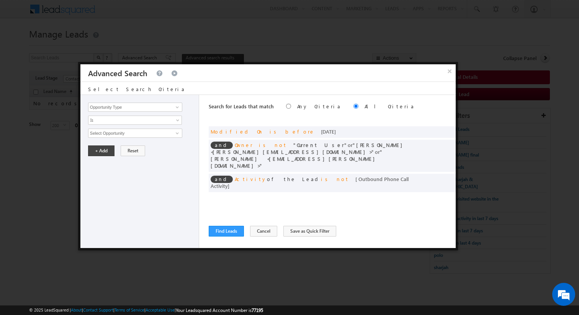
click at [311, 118] on div "Search for Leads that match Any Criteria All Criteria Note that the current tri…" at bounding box center [332, 107] width 247 height 25
click at [447, 130] on span at bounding box center [447, 130] width 5 height 5
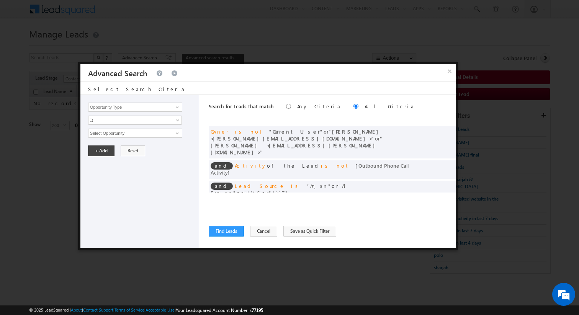
click at [388, 206] on div "Search for Leads that match Any Criteria All Criteria Note that the current tri…" at bounding box center [332, 171] width 247 height 153
click at [354, 190] on div "Search for Leads that match Any Criteria All Criteria Note that the current tri…" at bounding box center [332, 171] width 247 height 153
click at [226, 231] on button "Find Leads" at bounding box center [226, 231] width 35 height 11
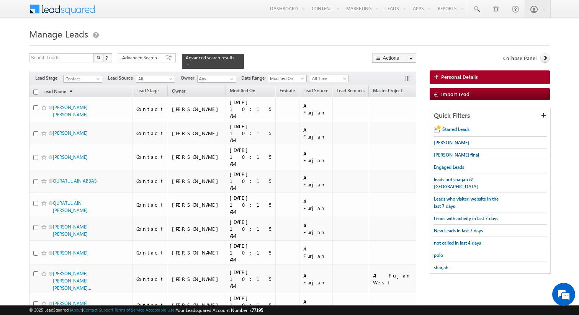
click at [154, 59] on span "Advanced Search" at bounding box center [140, 57] width 37 height 7
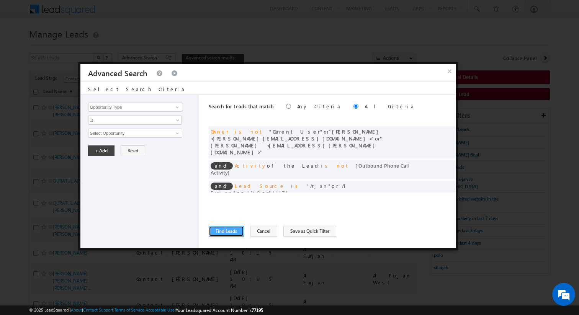
click at [234, 231] on button "Find Leads" at bounding box center [226, 231] width 35 height 11
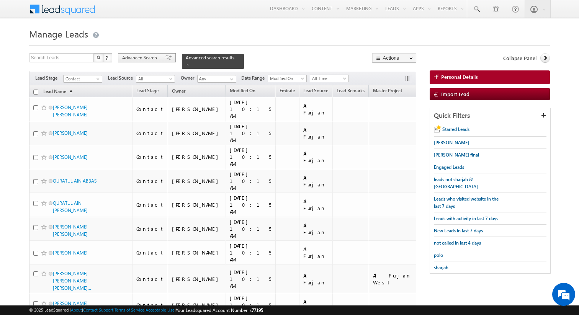
click at [154, 56] on span "Advanced Search" at bounding box center [140, 57] width 37 height 7
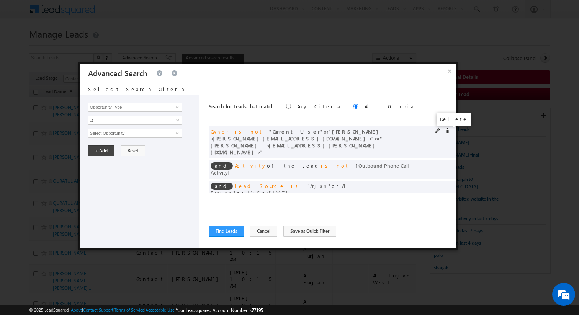
click at [449, 131] on span at bounding box center [447, 130] width 5 height 5
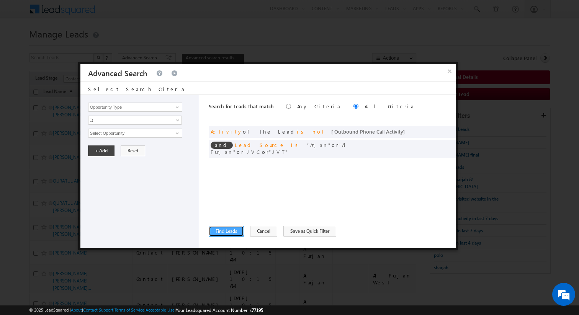
click at [221, 229] on button "Find Leads" at bounding box center [226, 231] width 35 height 11
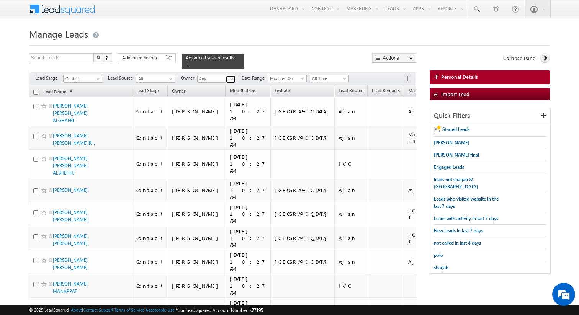
click at [233, 79] on span at bounding box center [232, 79] width 6 height 6
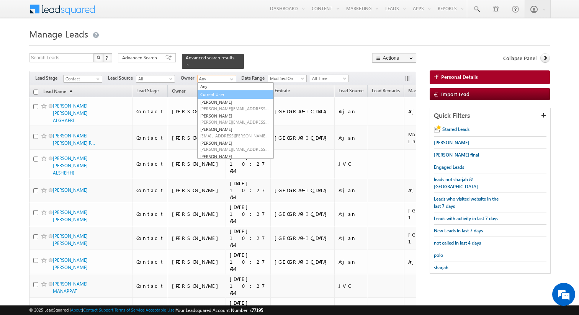
click at [216, 95] on link "Current User" at bounding box center [235, 94] width 77 height 9
type input "Current User"
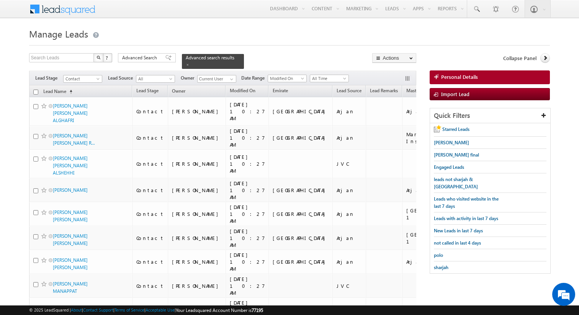
click at [37, 93] on input "checkbox" at bounding box center [35, 92] width 5 height 5
checkbox input "true"
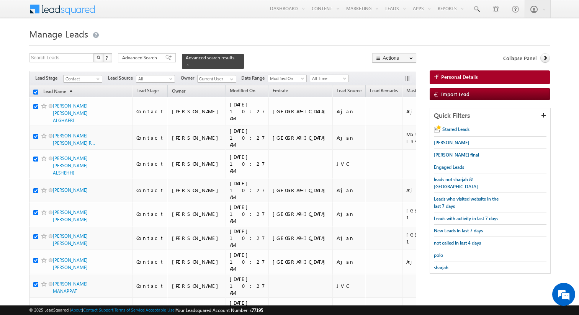
checkbox input "true"
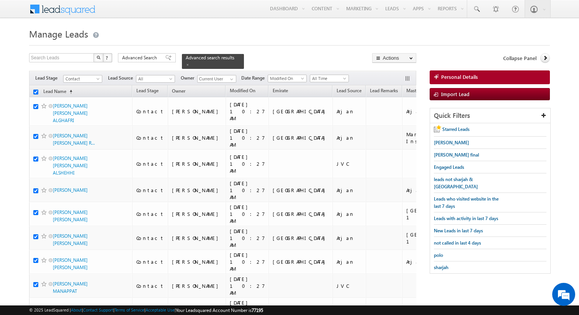
checkbox input "true"
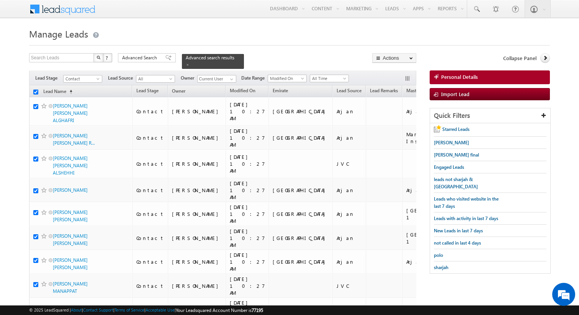
checkbox input "true"
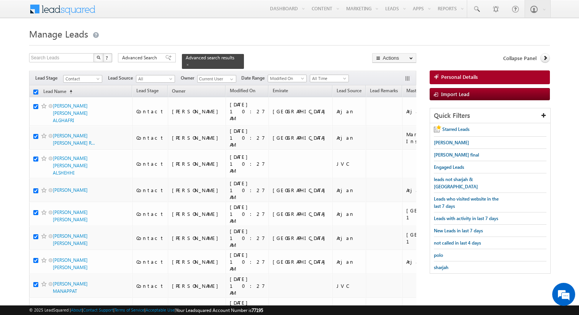
checkbox input "true"
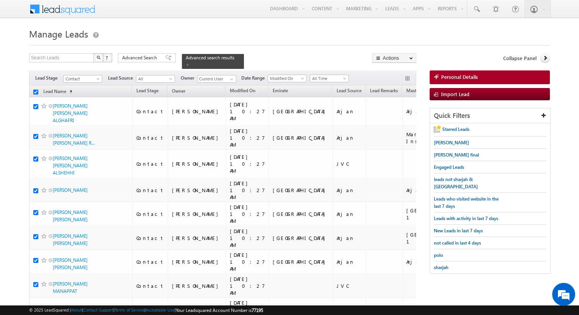
checkbox input "true"
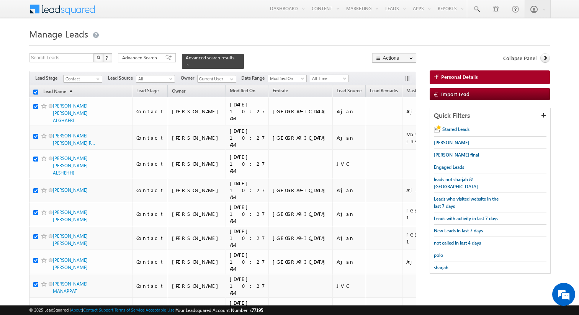
checkbox input "true"
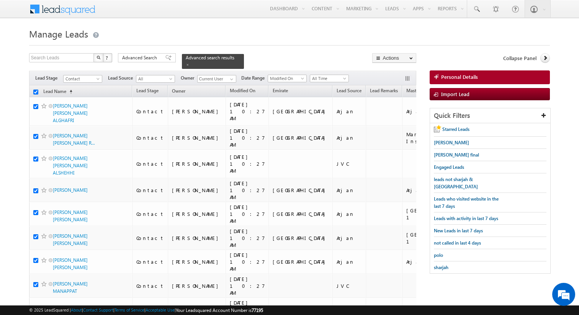
checkbox input "true"
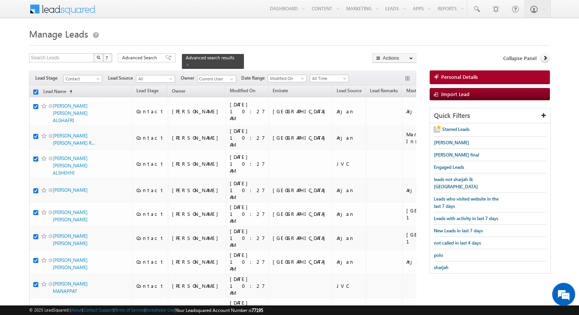
checkbox input "true"
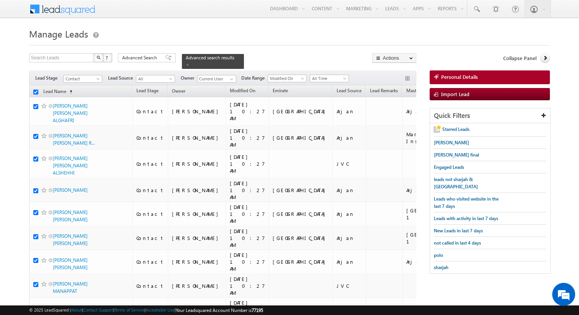
checkbox input "true"
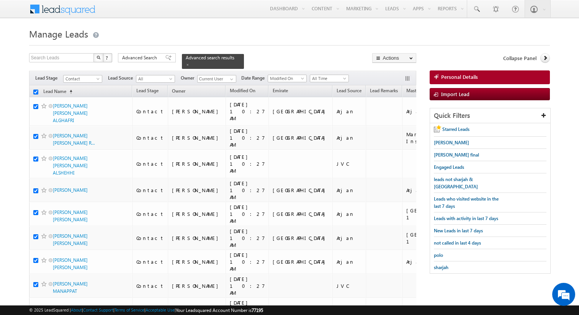
checkbox input "true"
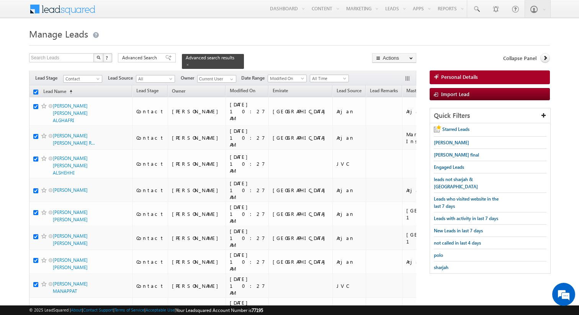
checkbox input "true"
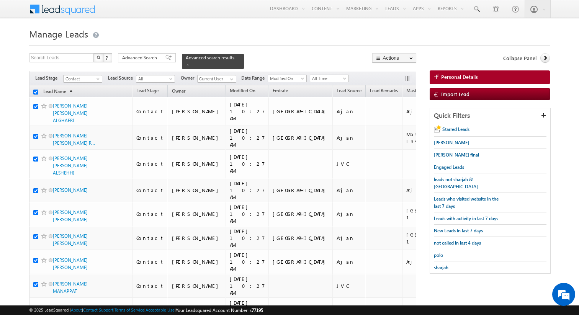
checkbox input "true"
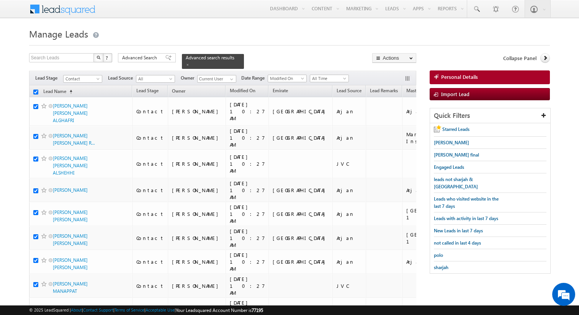
checkbox input "true"
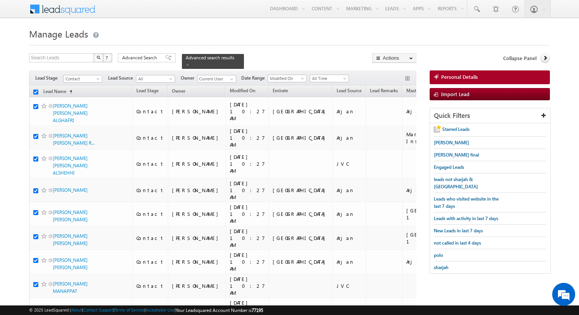
checkbox input "true"
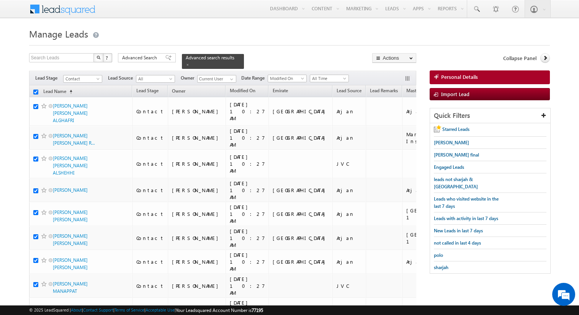
checkbox input "true"
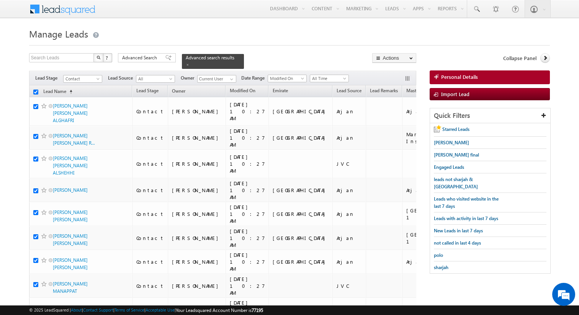
checkbox input "true"
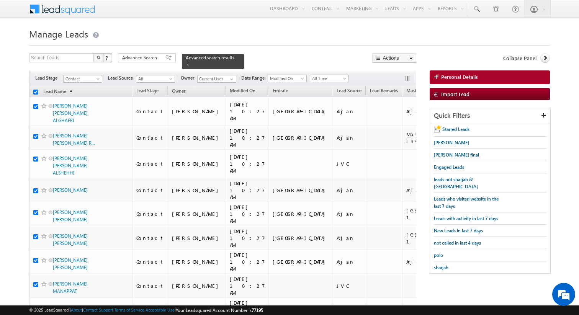
checkbox input "true"
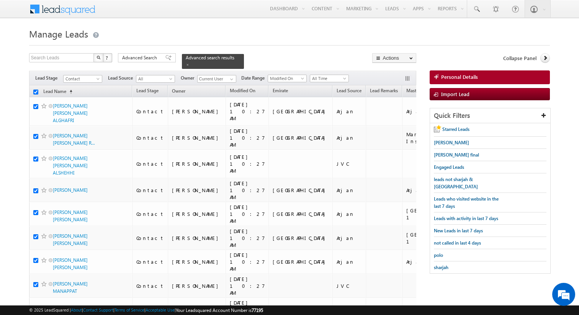
checkbox input "true"
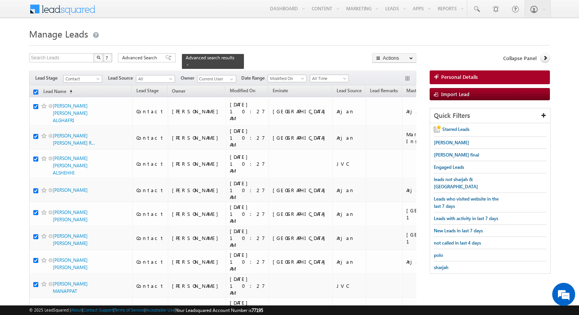
checkbox input "true"
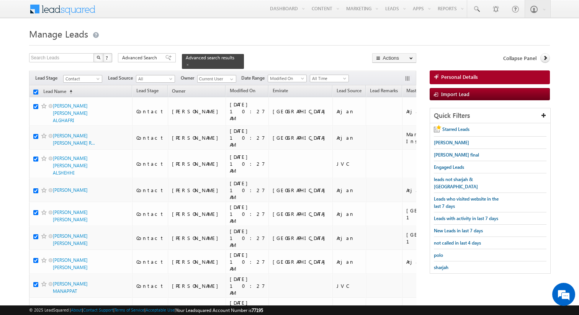
checkbox input "true"
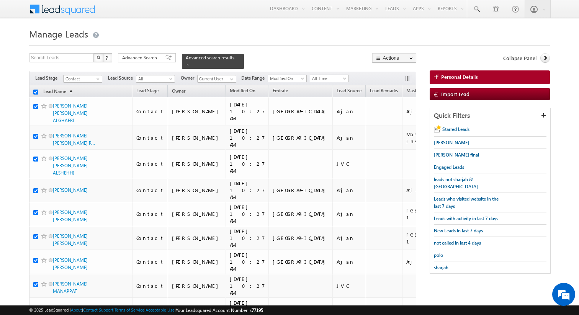
checkbox input "true"
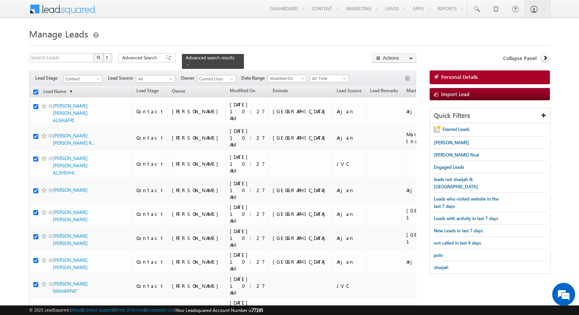
checkbox input "true"
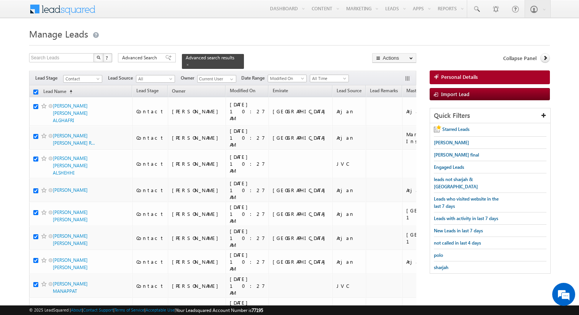
checkbox input "true"
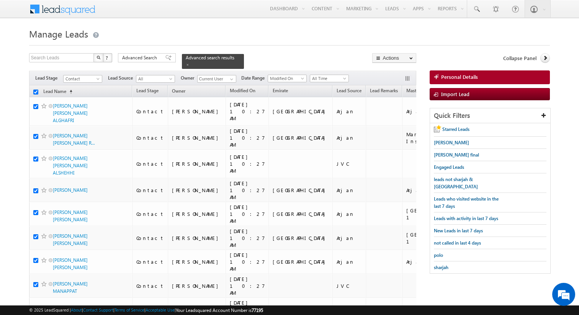
checkbox input "true"
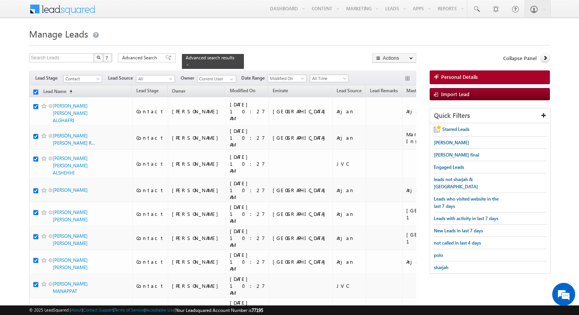
checkbox input "true"
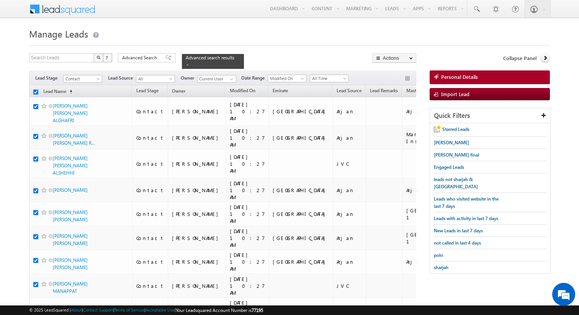
checkbox input "true"
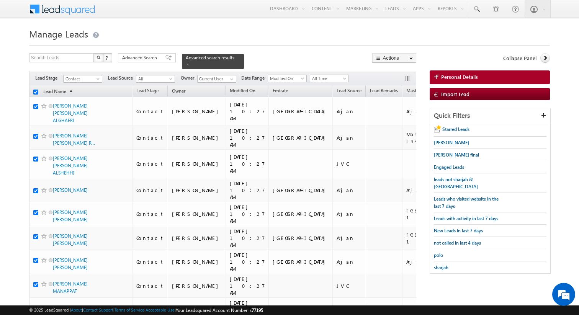
checkbox input "true"
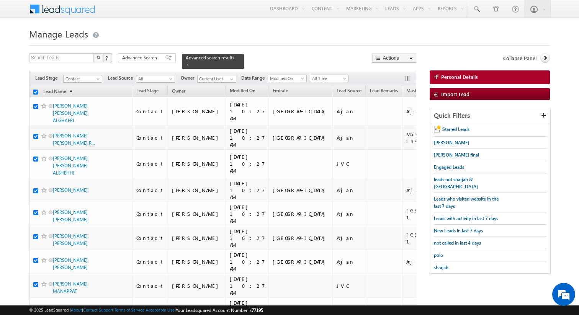
checkbox input "true"
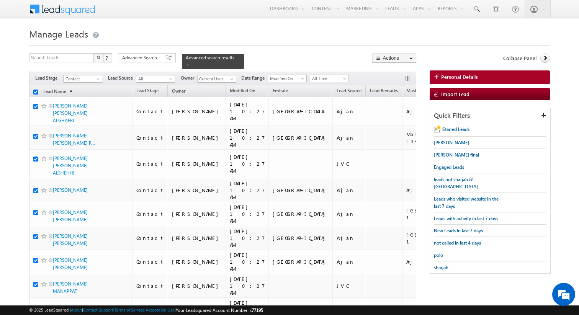
checkbox input "true"
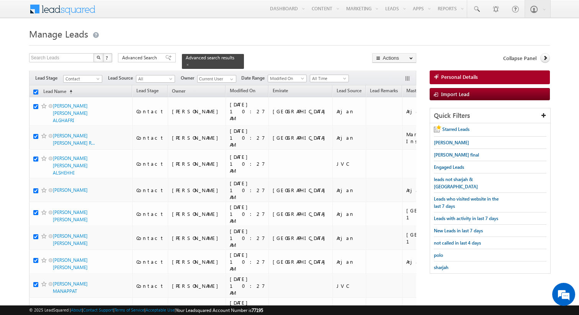
checkbox input "true"
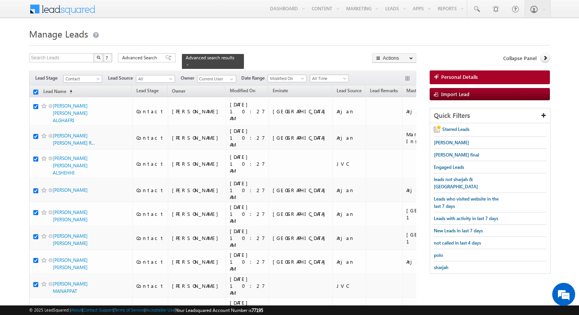
checkbox input "true"
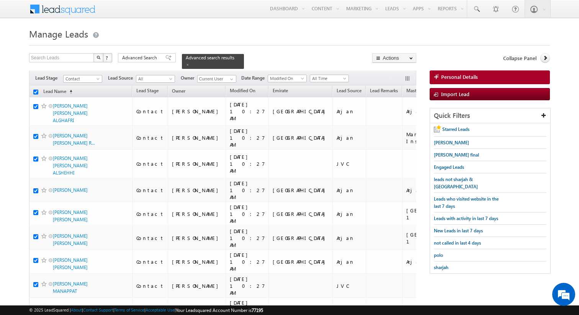
checkbox input "true"
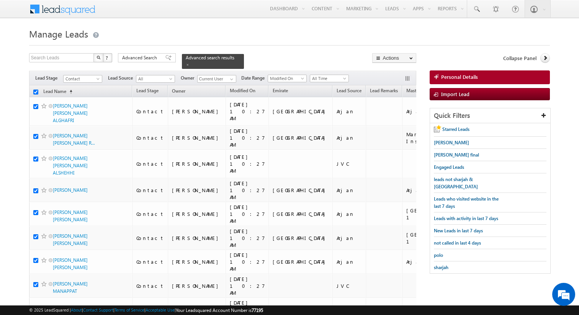
checkbox input "true"
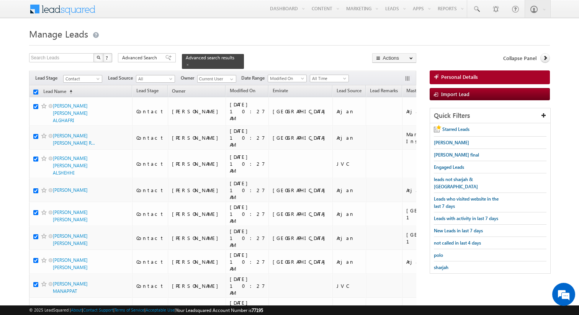
checkbox input "true"
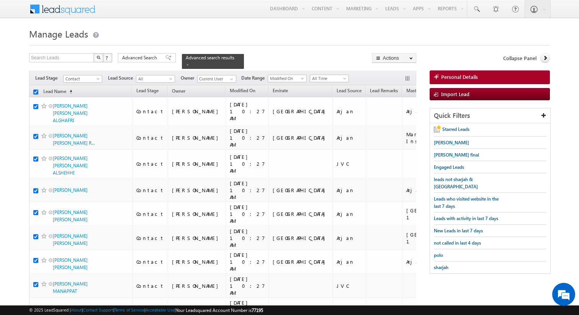
checkbox input "true"
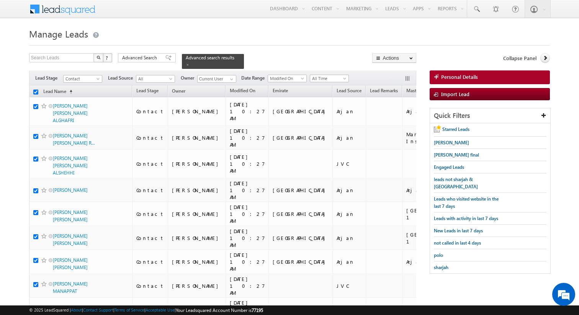
checkbox input "true"
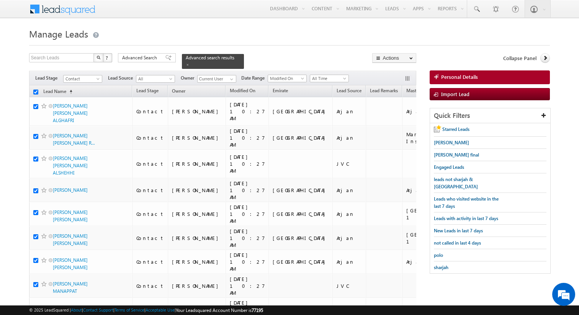
checkbox input "true"
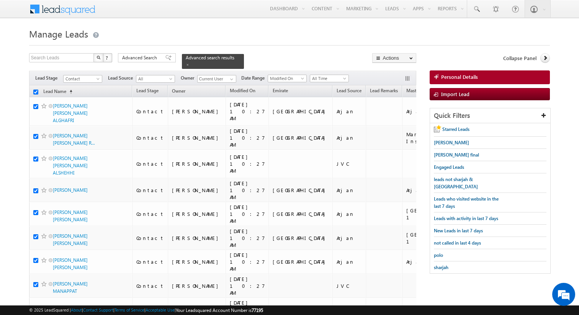
checkbox input "true"
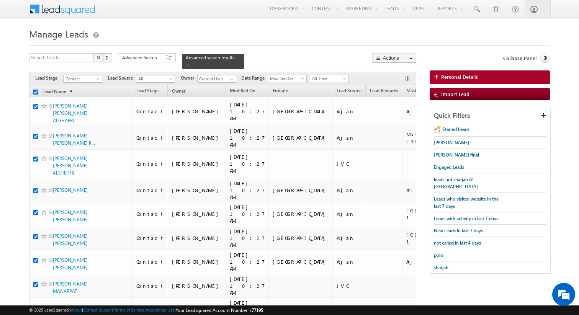
checkbox input "true"
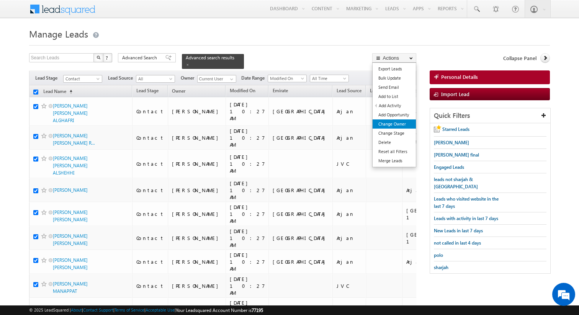
click at [399, 122] on link "Change Owner" at bounding box center [394, 124] width 43 height 9
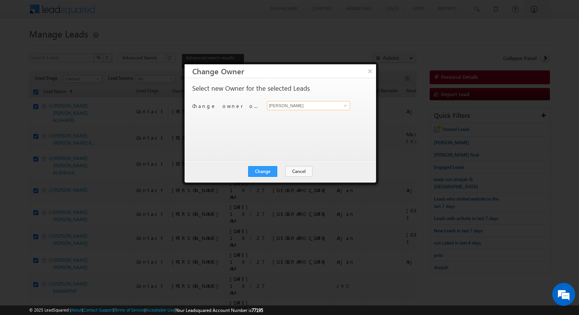
click at [321, 105] on input "[PERSON_NAME]" at bounding box center [308, 105] width 83 height 9
click at [267, 172] on button "Change" at bounding box center [262, 171] width 29 height 11
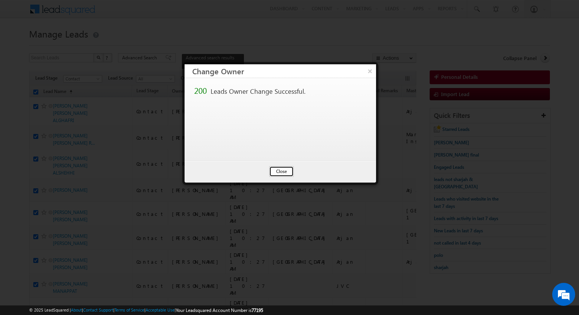
click at [286, 172] on button "Close" at bounding box center [281, 171] width 25 height 11
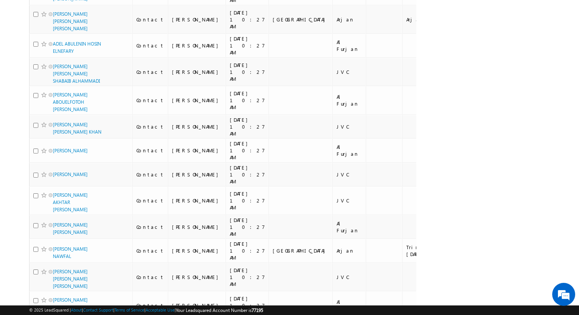
scroll to position [4118, 0]
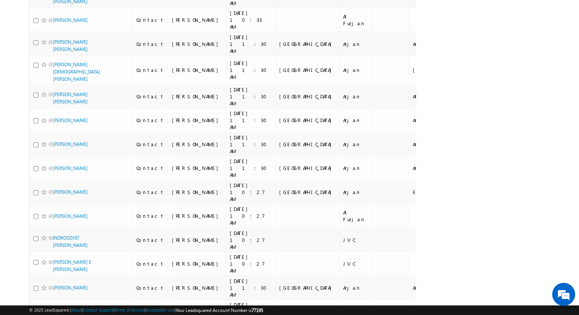
scroll to position [0, 0]
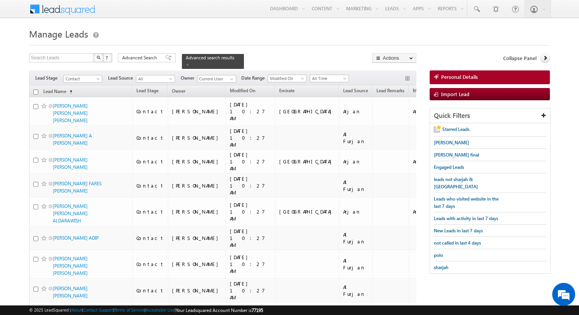
click at [37, 89] on th "Lead Name (sorted ascending)" at bounding box center [80, 91] width 103 height 12
click at [37, 91] on input "checkbox" at bounding box center [35, 92] width 5 height 5
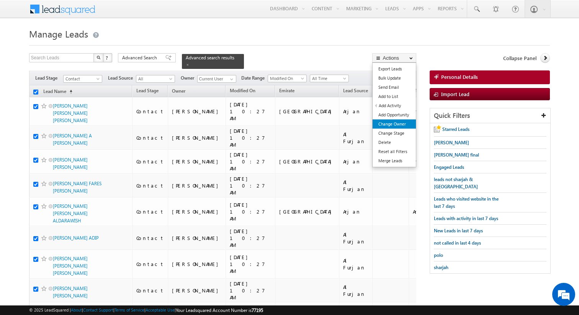
click at [394, 123] on link "Change Owner" at bounding box center [394, 124] width 43 height 9
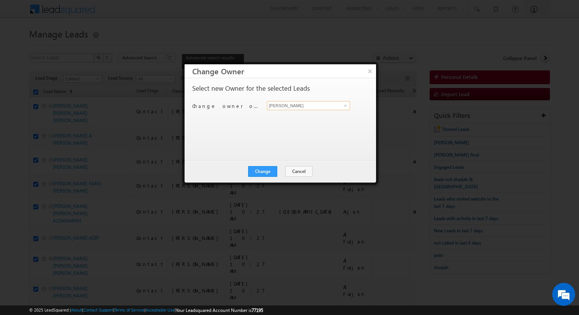
click at [309, 106] on input "[PERSON_NAME]" at bounding box center [308, 105] width 83 height 9
click at [274, 172] on button "Change" at bounding box center [262, 171] width 29 height 11
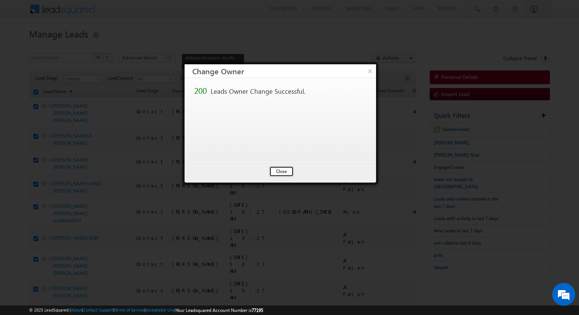
click at [287, 173] on button "Close" at bounding box center [281, 171] width 25 height 11
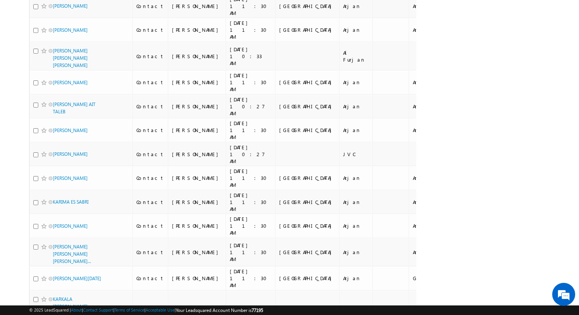
scroll to position [3768, 0]
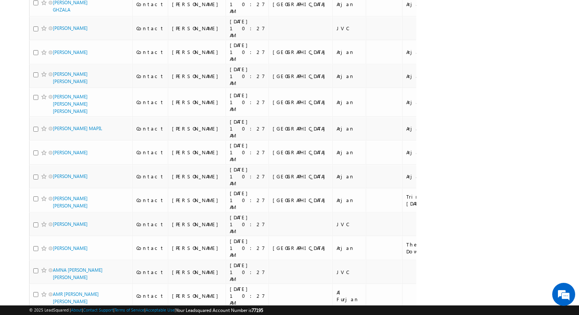
scroll to position [0, 0]
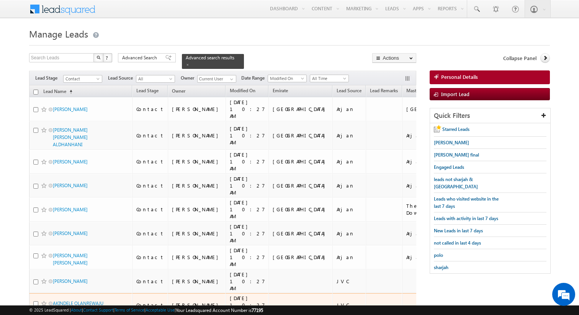
click at [35, 92] on input "checkbox" at bounding box center [35, 92] width 5 height 5
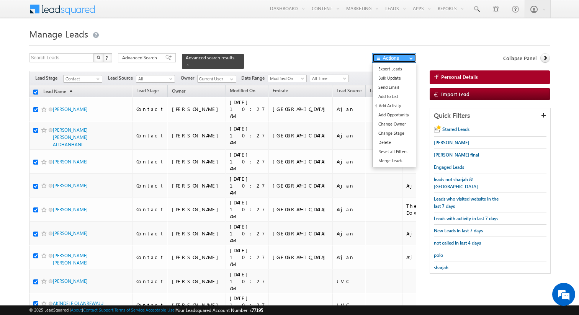
drag, startPoint x: 237, startPoint y: 270, endPoint x: 394, endPoint y: 59, distance: 263.7
click at [394, 59] on button "Actions" at bounding box center [394, 58] width 44 height 10
drag, startPoint x: 394, startPoint y: 59, endPoint x: 390, endPoint y: 125, distance: 66.4
click at [390, 125] on link "Change Owner" at bounding box center [394, 124] width 43 height 9
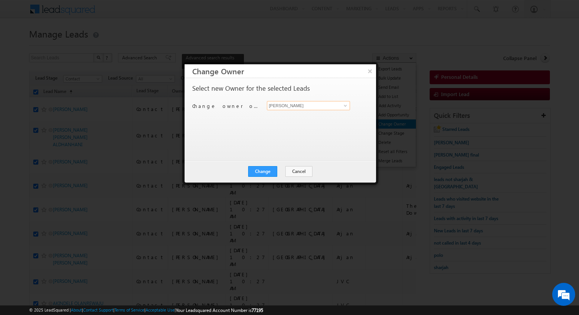
click at [305, 106] on input "[PERSON_NAME]" at bounding box center [308, 105] width 83 height 9
drag, startPoint x: 390, startPoint y: 125, endPoint x: 271, endPoint y: 179, distance: 131.0
click at [271, 179] on div "Change Cancel Close" at bounding box center [281, 172] width 192 height 22
click at [270, 174] on button "Change" at bounding box center [262, 171] width 29 height 11
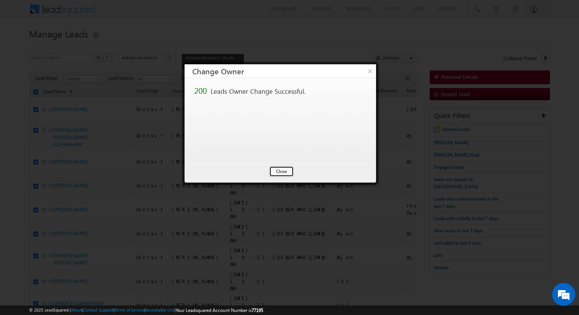
drag, startPoint x: 271, startPoint y: 179, endPoint x: 286, endPoint y: 172, distance: 16.5
click at [286, 172] on button "Close" at bounding box center [281, 171] width 25 height 11
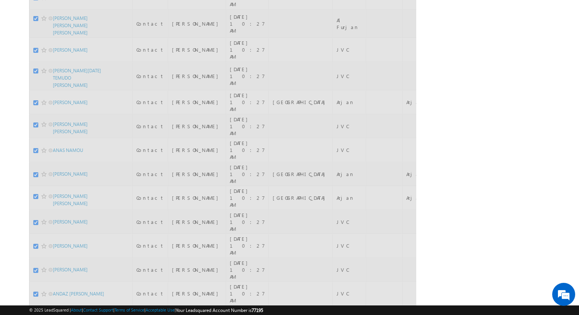
scroll to position [3748, 0]
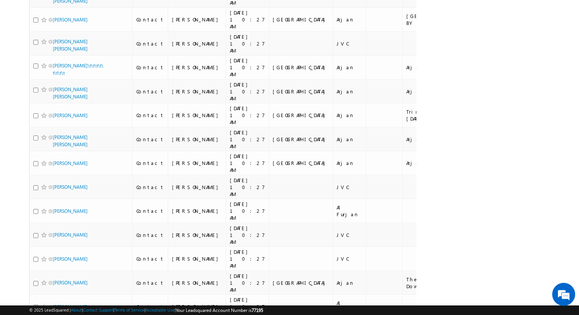
drag, startPoint x: 286, startPoint y: 172, endPoint x: 316, endPoint y: 269, distance: 102.4
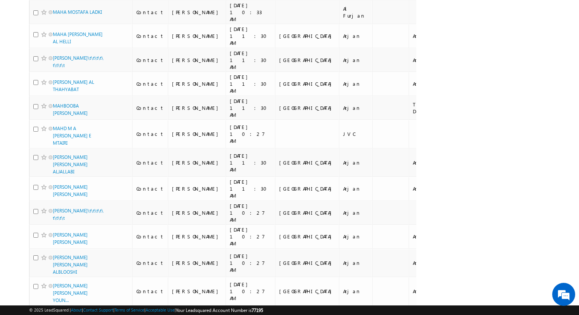
scroll to position [0, 0]
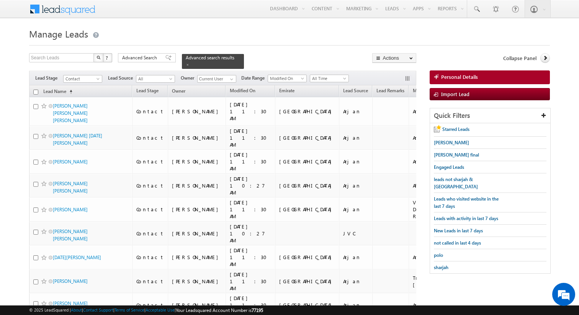
drag, startPoint x: 316, startPoint y: 270, endPoint x: 36, endPoint y: 92, distance: 331.3
click at [36, 92] on input "checkbox" at bounding box center [35, 92] width 5 height 5
click at [397, 59] on button "Actions" at bounding box center [394, 58] width 44 height 10
click at [0, 0] on link "Change Owner" at bounding box center [0, 0] width 0 height 0
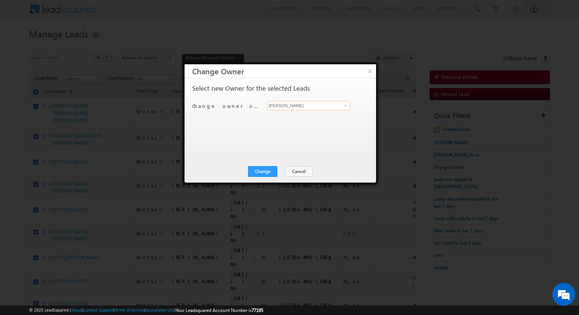
click at [309, 108] on input "[PERSON_NAME]" at bounding box center [308, 105] width 83 height 9
click at [302, 117] on link "Aakash Arora aakash.arora@indglobal.ae" at bounding box center [308, 118] width 82 height 14
click at [264, 168] on button "Change" at bounding box center [262, 171] width 29 height 11
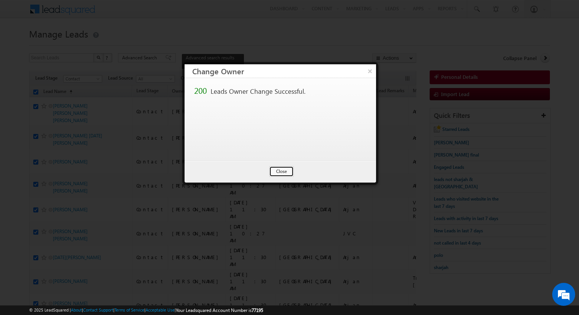
click at [288, 174] on button "Close" at bounding box center [281, 171] width 25 height 11
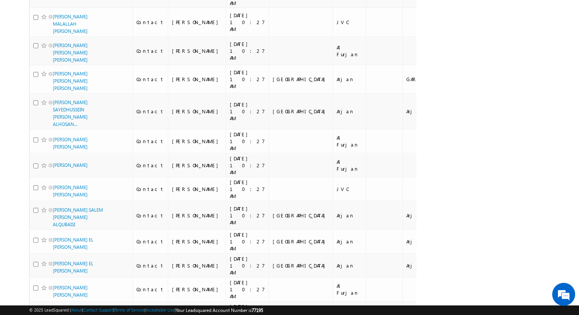
scroll to position [3971, 0]
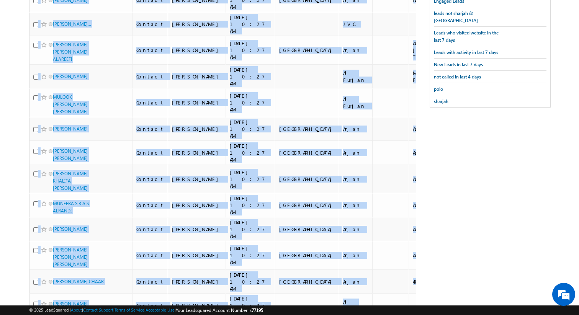
scroll to position [0, 0]
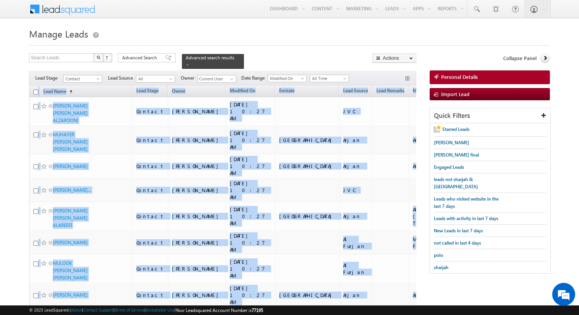
click at [36, 92] on input "checkbox" at bounding box center [35, 92] width 5 height 5
click at [387, 59] on button "Actions" at bounding box center [394, 58] width 44 height 10
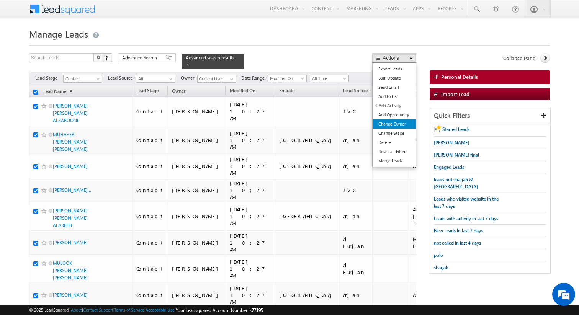
drag, startPoint x: 36, startPoint y: 92, endPoint x: 392, endPoint y: 124, distance: 357.4
click at [392, 124] on link "Change Owner" at bounding box center [394, 124] width 43 height 9
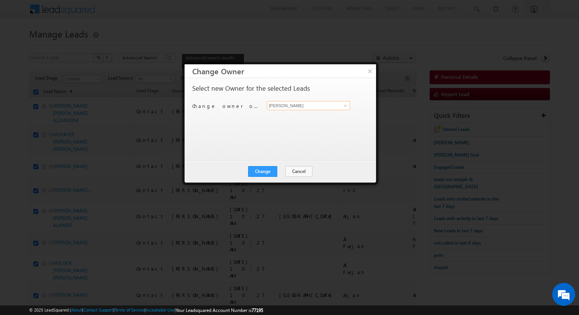
drag, startPoint x: 392, startPoint y: 124, endPoint x: 310, endPoint y: 106, distance: 83.2
click at [310, 106] on input "[PERSON_NAME]" at bounding box center [308, 105] width 83 height 9
drag, startPoint x: 310, startPoint y: 106, endPoint x: 274, endPoint y: 176, distance: 78.8
click at [274, 176] on button "Change" at bounding box center [262, 171] width 29 height 11
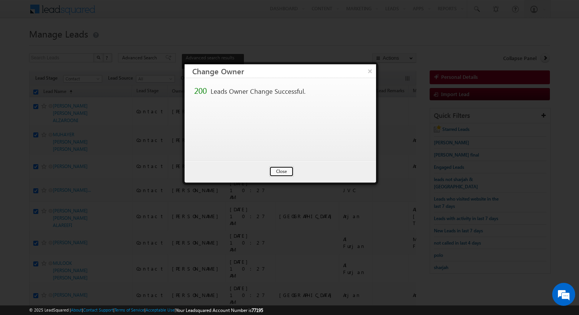
click at [282, 170] on button "Close" at bounding box center [281, 171] width 25 height 11
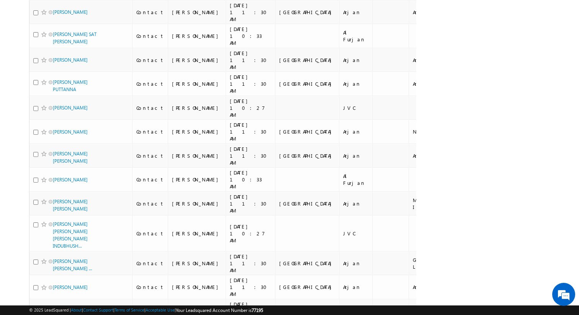
scroll to position [3901, 0]
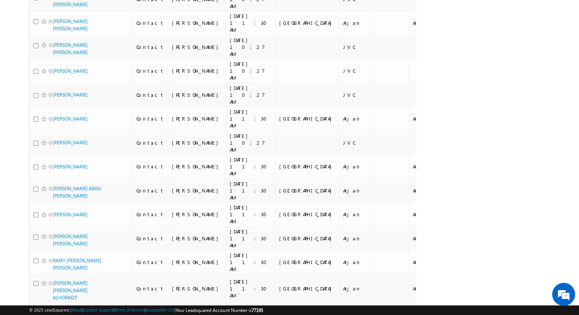
drag, startPoint x: 274, startPoint y: 176, endPoint x: 236, endPoint y: 272, distance: 102.7
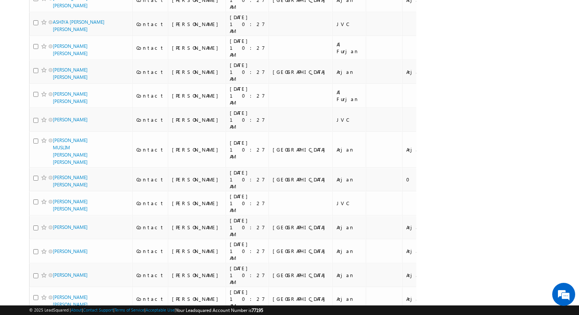
scroll to position [0, 0]
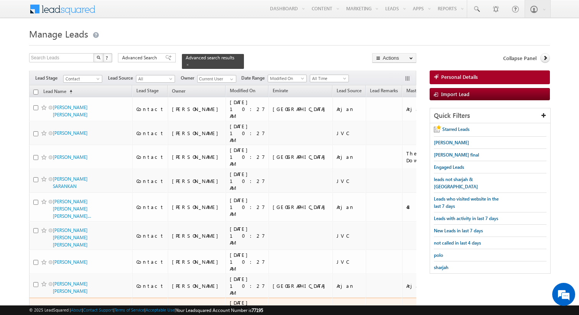
drag, startPoint x: 236, startPoint y: 272, endPoint x: 35, endPoint y: 91, distance: 270.2
click at [35, 91] on input "checkbox" at bounding box center [35, 92] width 5 height 5
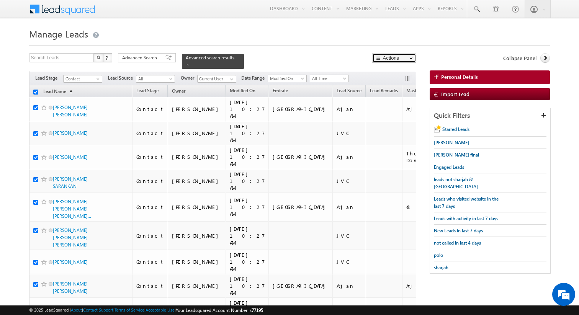
click at [390, 61] on button "Actions" at bounding box center [394, 58] width 44 height 10
click at [0, 0] on link "Change Owner" at bounding box center [0, 0] width 0 height 0
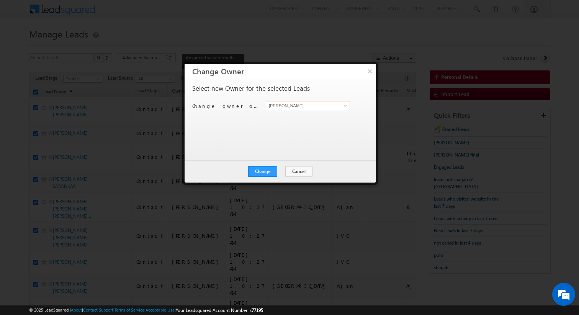
click at [285, 103] on input "[PERSON_NAME]" at bounding box center [308, 105] width 83 height 9
click at [271, 168] on button "Change" at bounding box center [262, 171] width 29 height 11
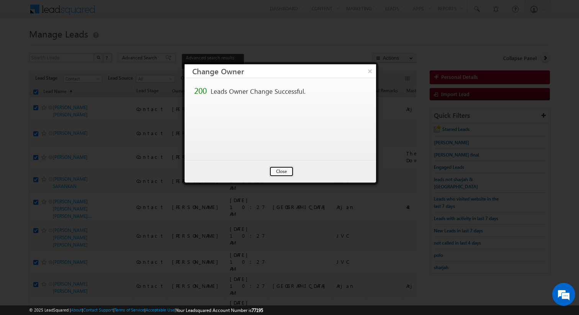
click at [287, 169] on button "Close" at bounding box center [281, 171] width 25 height 11
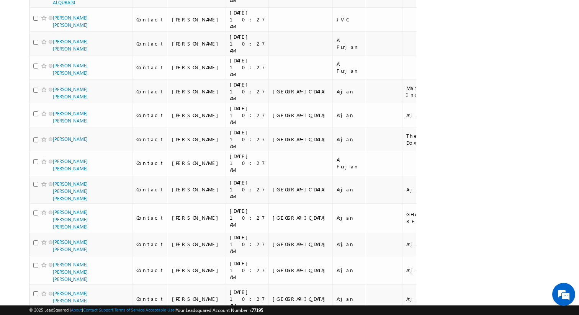
scroll to position [3806, 0]
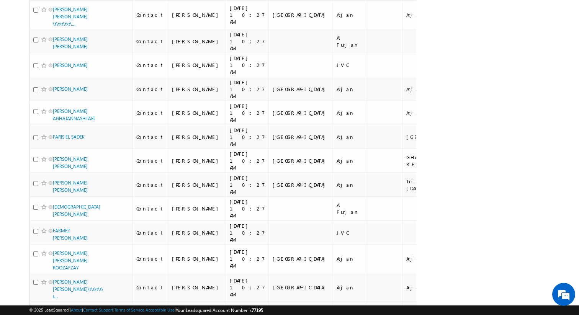
scroll to position [3806, 0]
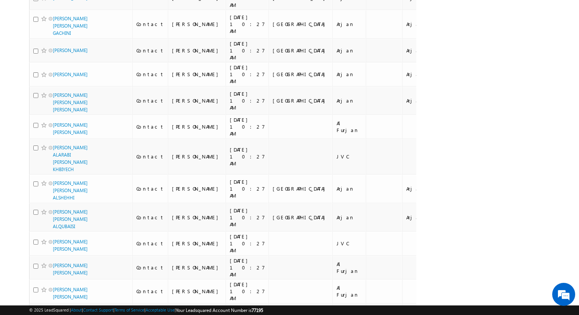
scroll to position [3806, 0]
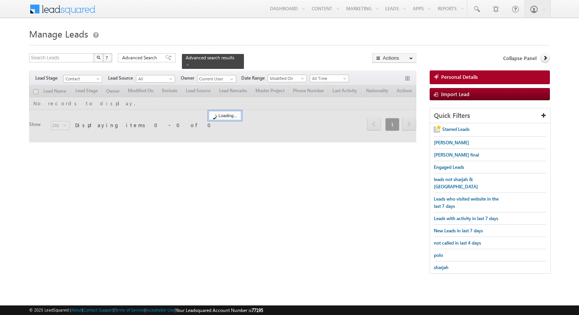
click at [11, 102] on body "Menu [PERSON_NAME] kunal .sehr awat@ indgl [PERSON_NAME]. [PERSON_NAME]." at bounding box center [289, 141] width 579 height 282
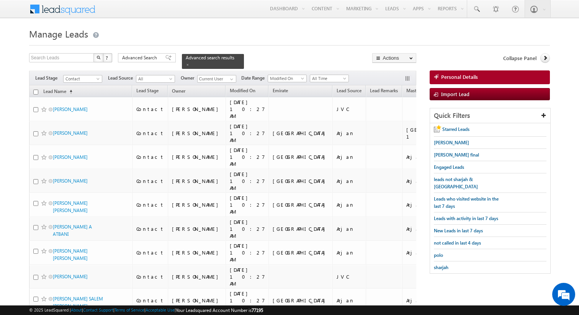
click at [144, 59] on span "Advanced Search" at bounding box center [140, 57] width 37 height 7
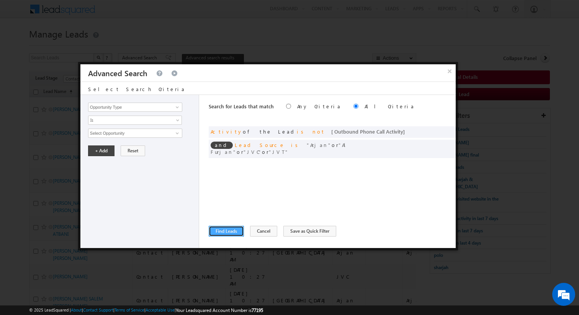
click at [233, 234] on button "Find Leads" at bounding box center [226, 231] width 35 height 11
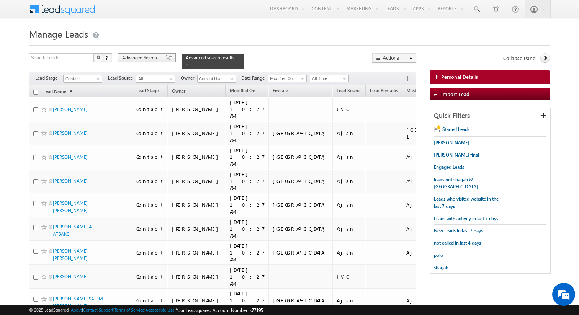
click at [143, 60] on span "Advanced Search" at bounding box center [140, 57] width 37 height 7
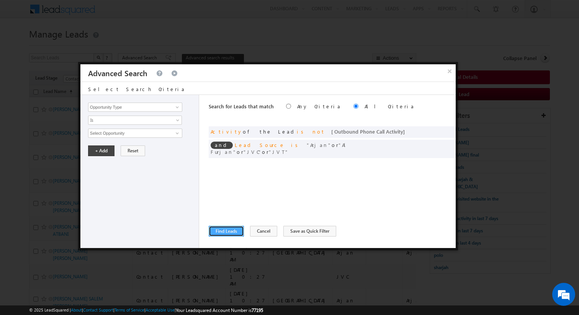
click at [221, 229] on button "Find Leads" at bounding box center [226, 231] width 35 height 11
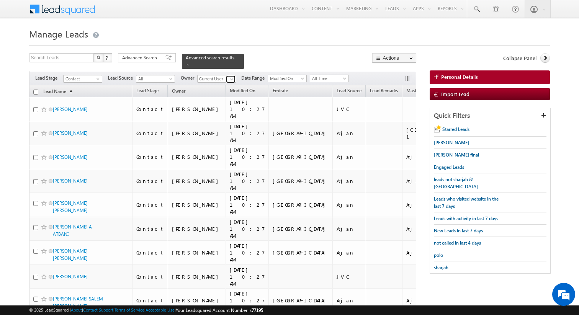
click at [234, 79] on link at bounding box center [231, 79] width 10 height 8
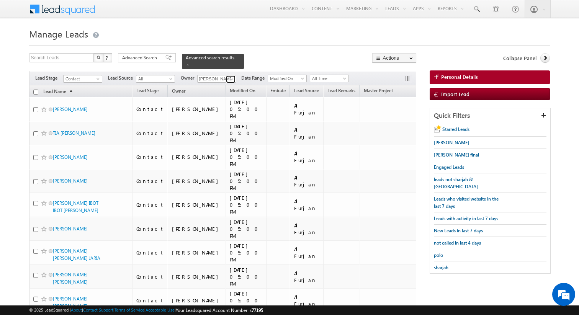
click at [233, 79] on span at bounding box center [232, 79] width 6 height 6
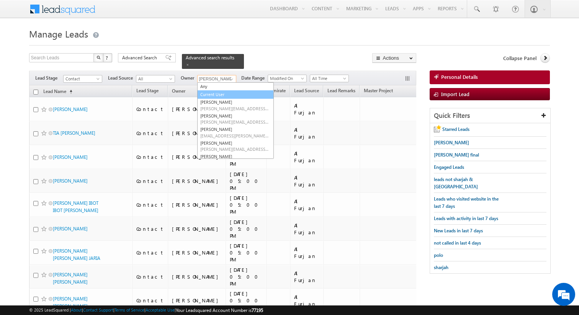
click at [216, 93] on link "Current User" at bounding box center [235, 94] width 77 height 9
type input "Current User"
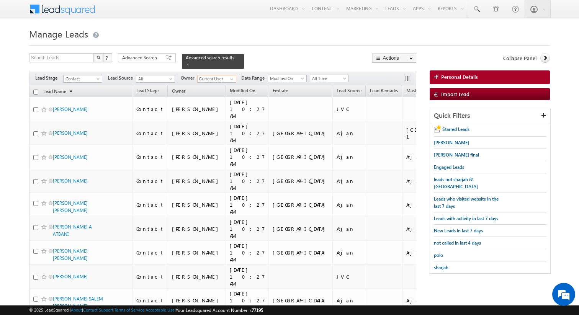
click at [34, 90] on input "checkbox" at bounding box center [35, 92] width 5 height 5
checkbox input "true"
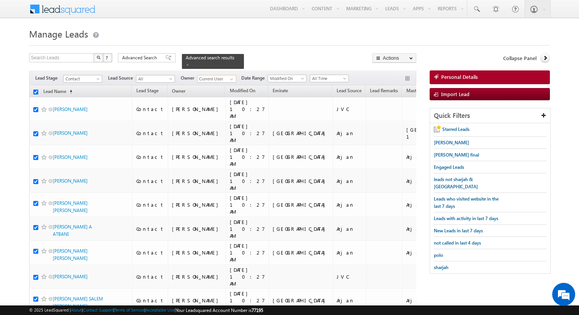
checkbox input "true"
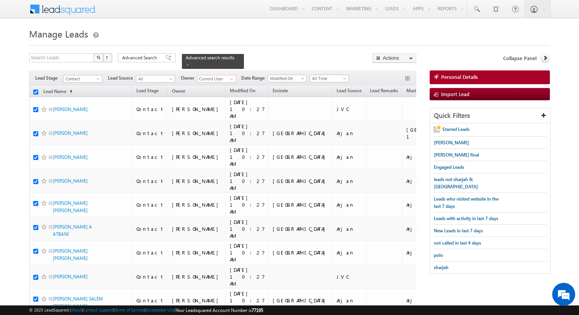
checkbox input "true"
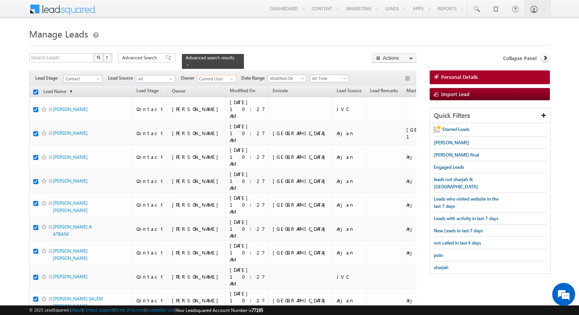
checkbox input "true"
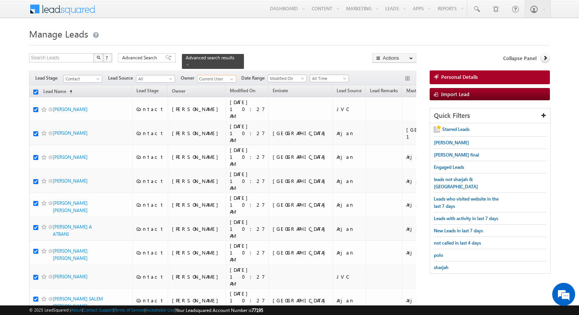
checkbox input "true"
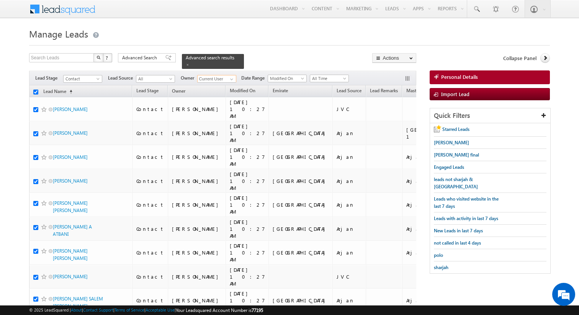
checkbox input "true"
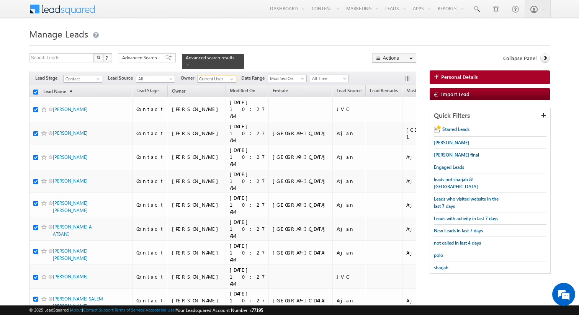
checkbox input "true"
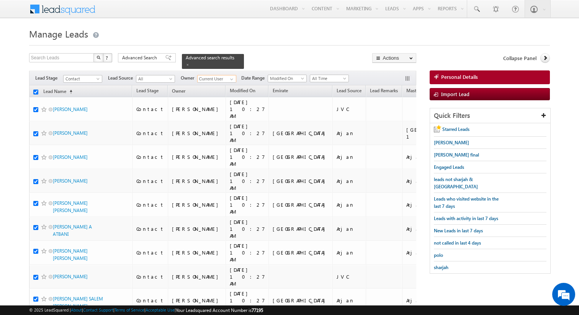
checkbox input "true"
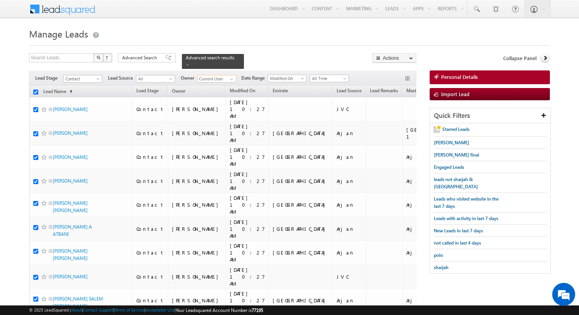
checkbox input "true"
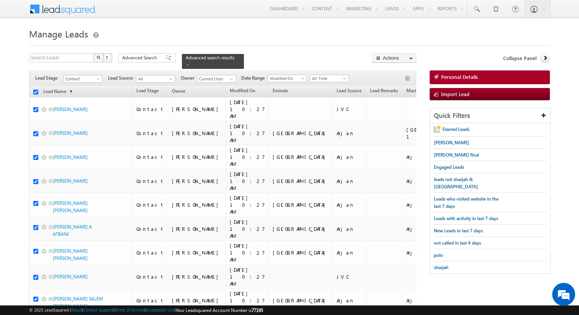
checkbox input "true"
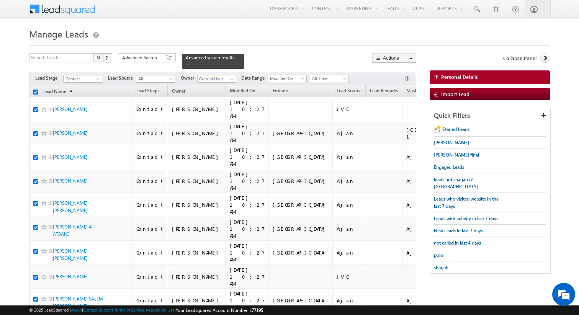
checkbox input "true"
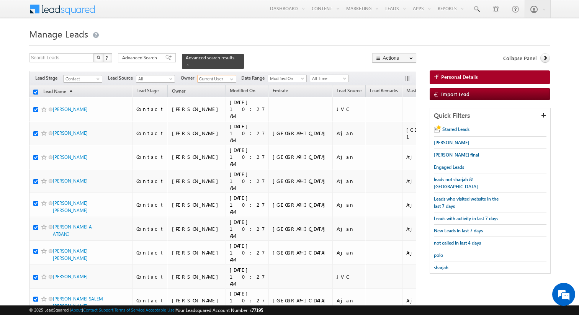
checkbox input "true"
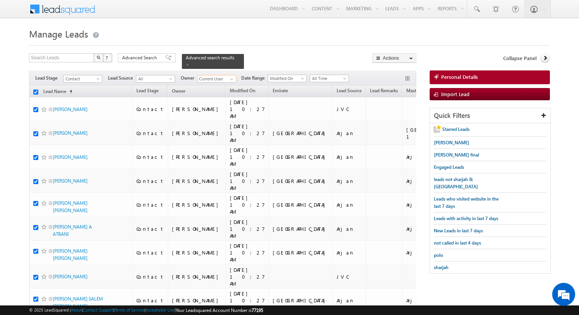
checkbox input "true"
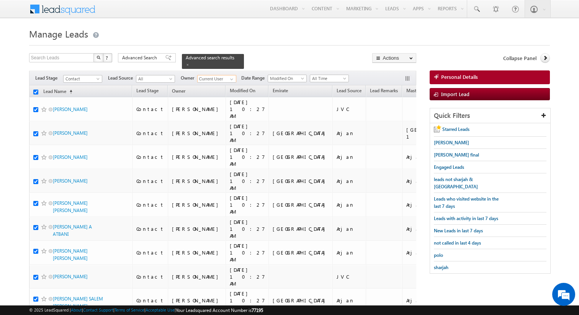
checkbox input "true"
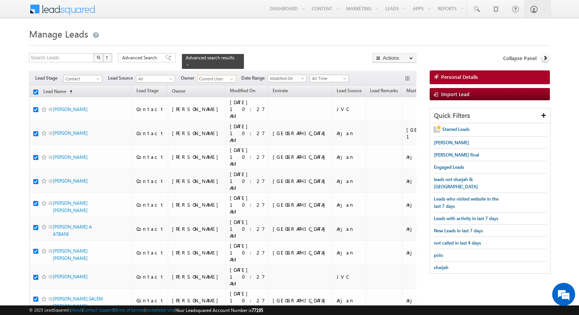
checkbox input "true"
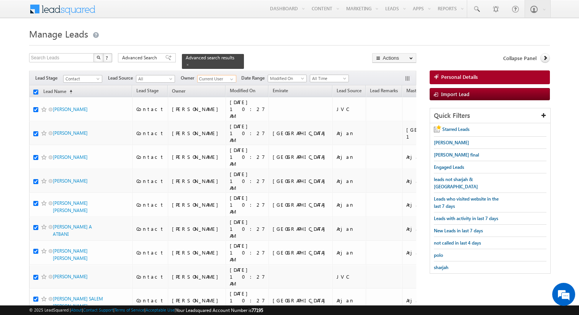
checkbox input "true"
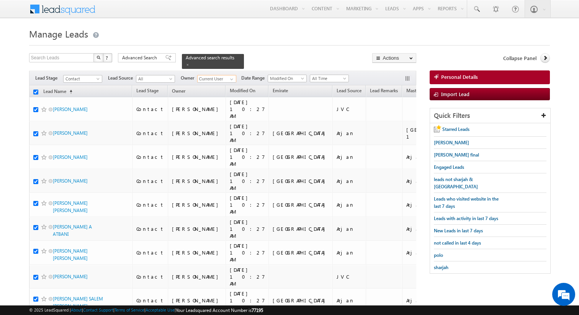
checkbox input "true"
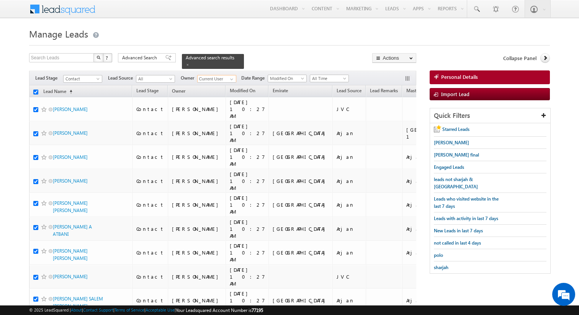
checkbox input "true"
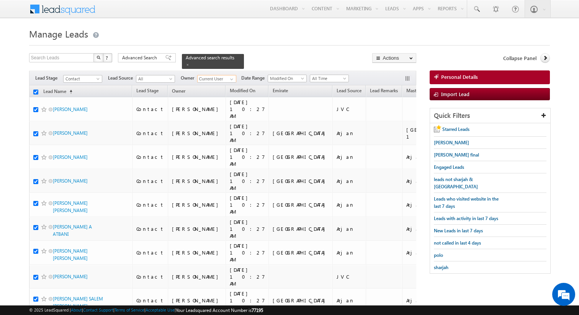
checkbox input "true"
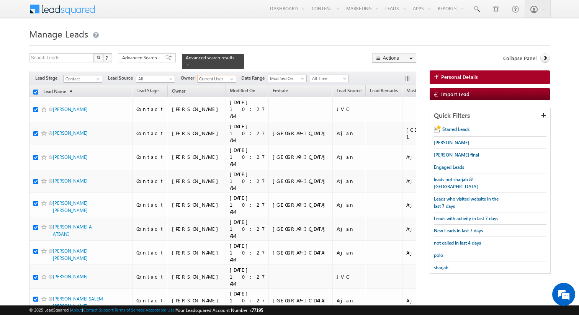
checkbox input "true"
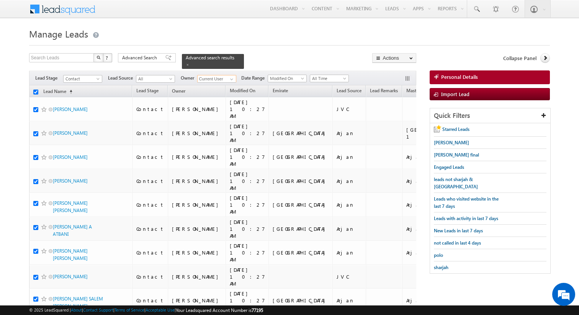
checkbox input "true"
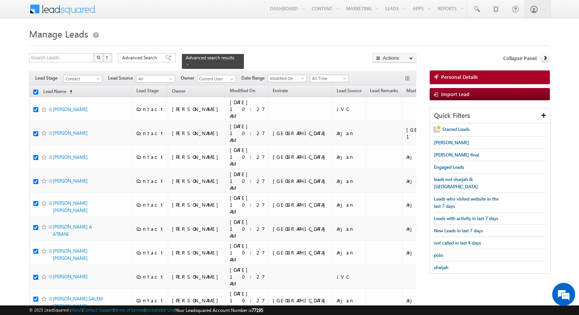
checkbox input "true"
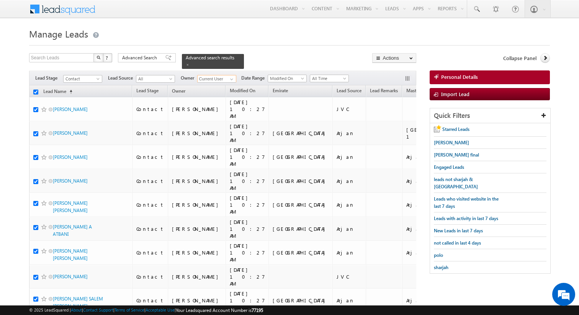
checkbox input "true"
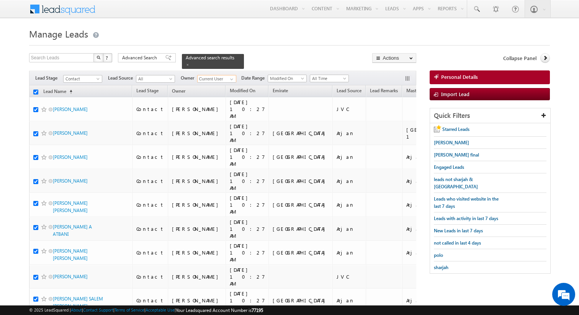
checkbox input "true"
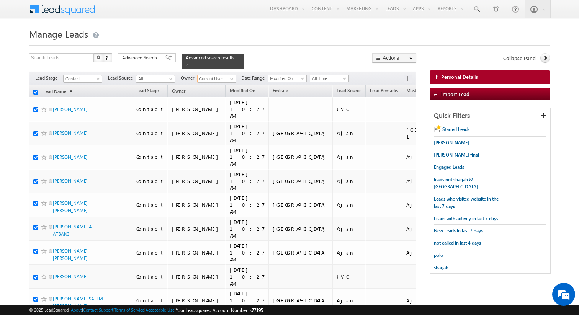
checkbox input "true"
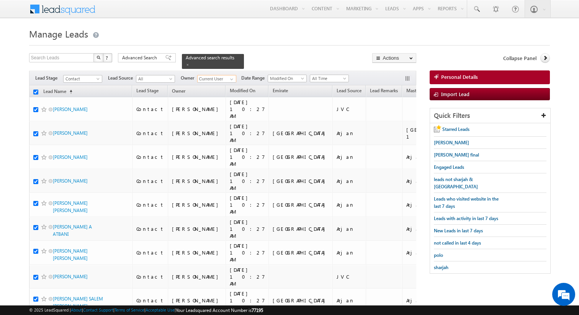
checkbox input "true"
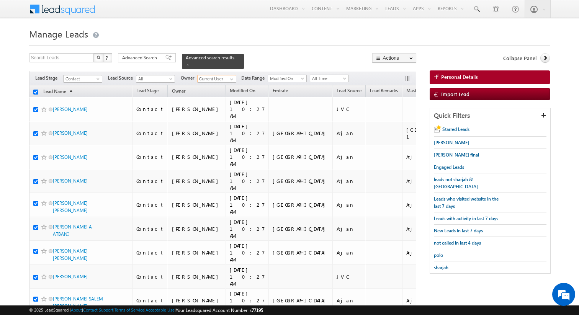
checkbox input "true"
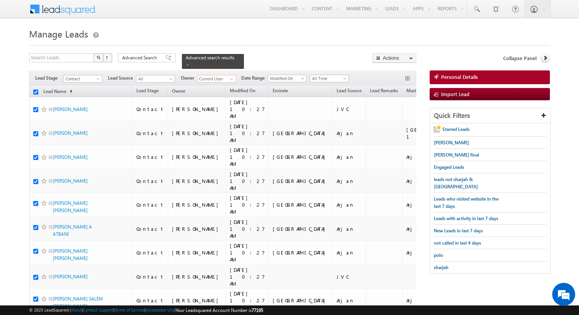
checkbox input "true"
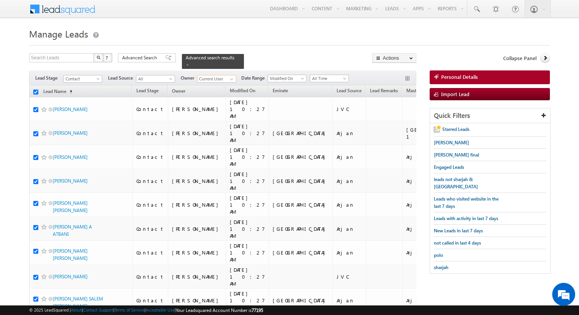
checkbox input "true"
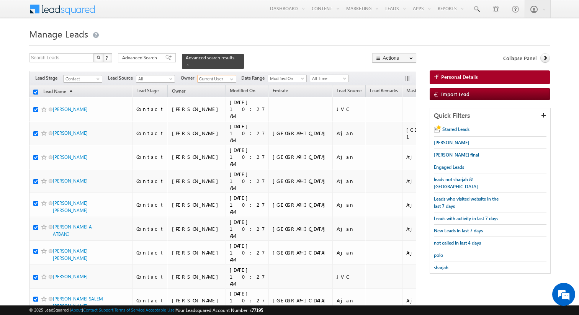
checkbox input "true"
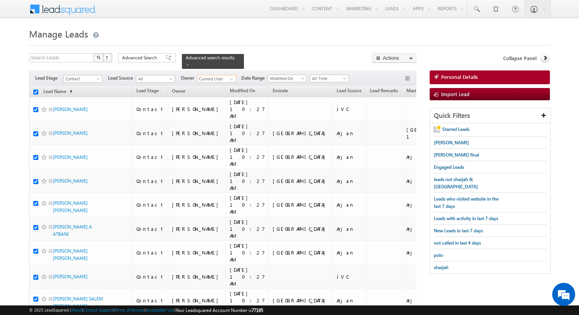
checkbox input "true"
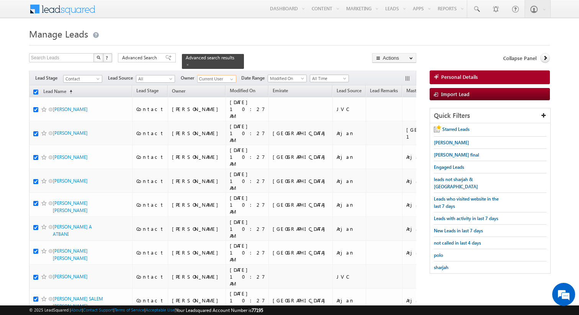
checkbox input "true"
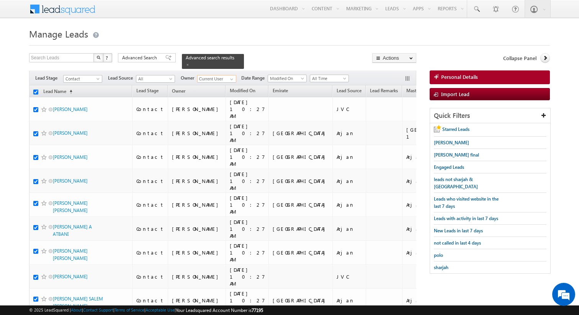
checkbox input "true"
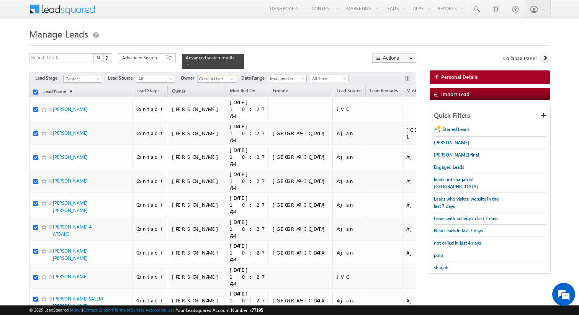
checkbox input "true"
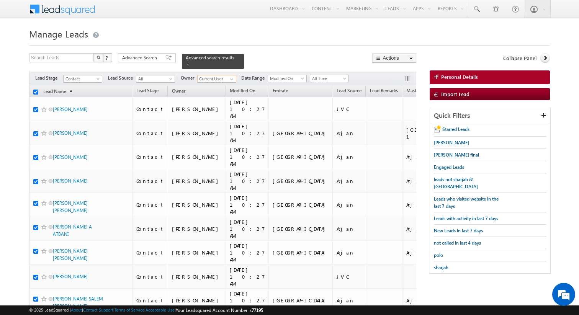
checkbox input "true"
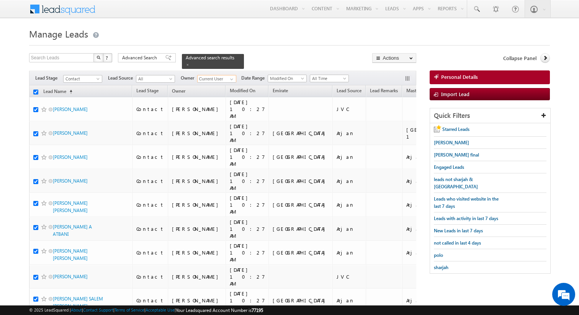
checkbox input "true"
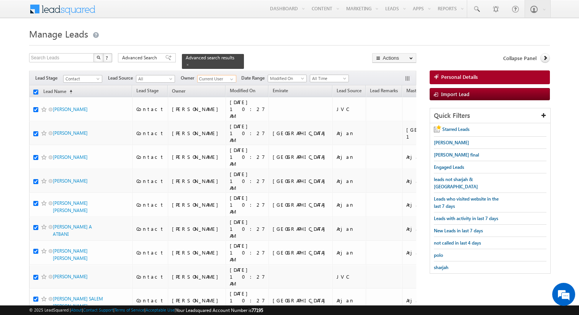
checkbox input "true"
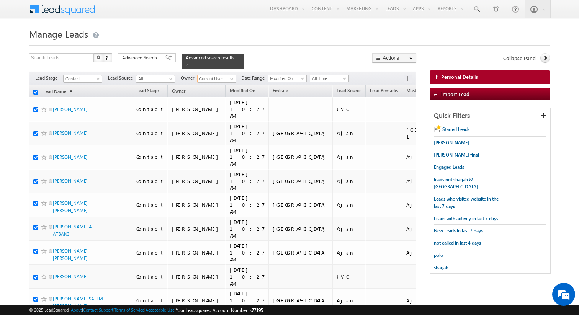
checkbox input "true"
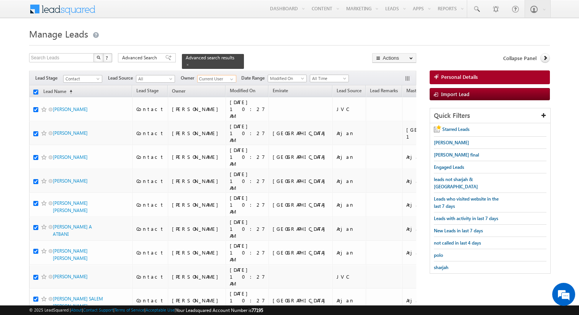
checkbox input "true"
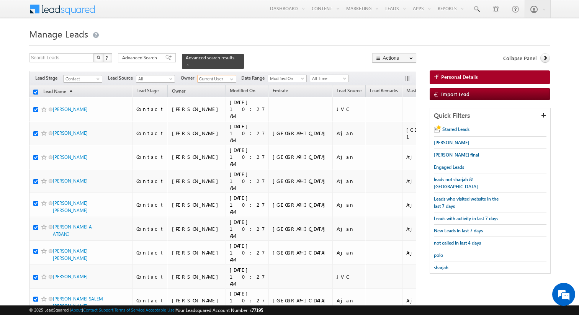
checkbox input "true"
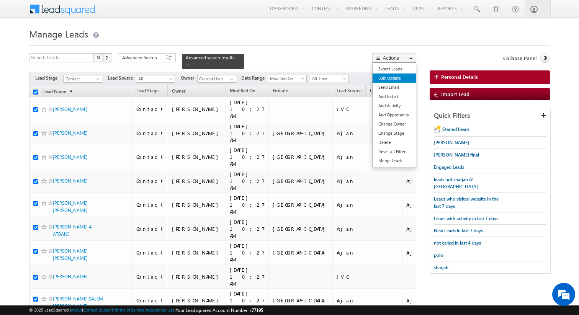
click at [397, 80] on link "Bulk Update" at bounding box center [394, 78] width 43 height 9
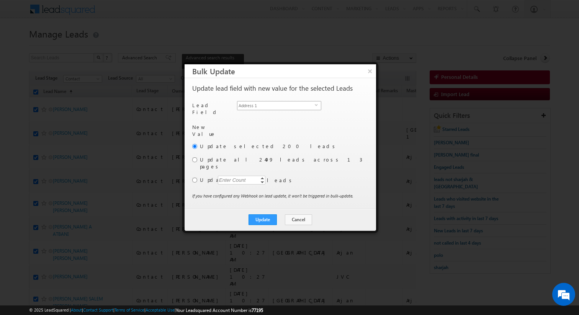
click at [295, 105] on span "Address 1" at bounding box center [276, 106] width 77 height 8
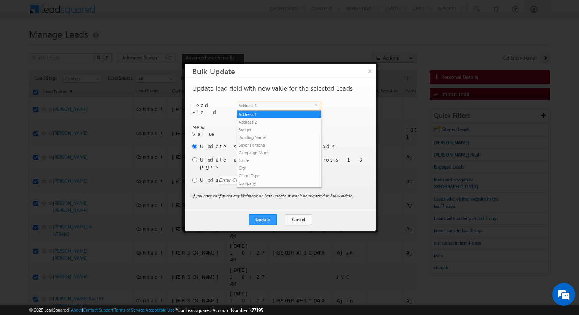
scroll to position [292, 0]
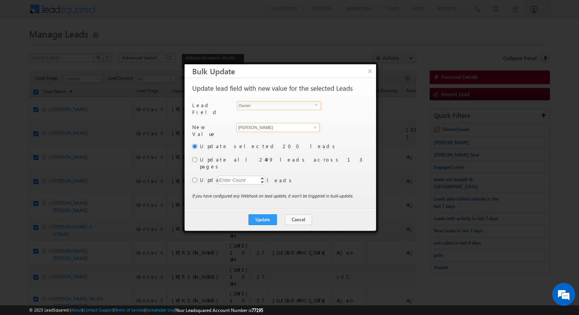
click at [275, 125] on input "[PERSON_NAME]" at bounding box center [278, 127] width 84 height 9
click at [193, 178] on input "radio" at bounding box center [194, 180] width 5 height 5
click at [233, 176] on div "Enter Count" at bounding box center [232, 180] width 29 height 9
click at [263, 215] on button "Update" at bounding box center [263, 220] width 28 height 11
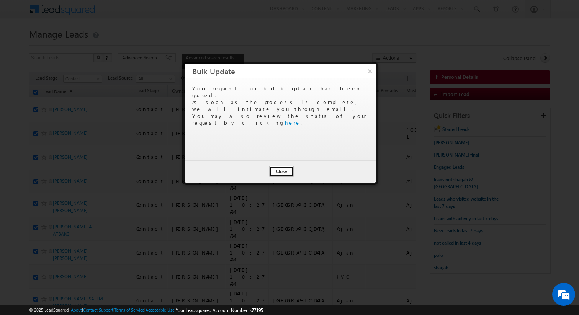
click at [287, 173] on button "Close" at bounding box center [281, 171] width 25 height 11
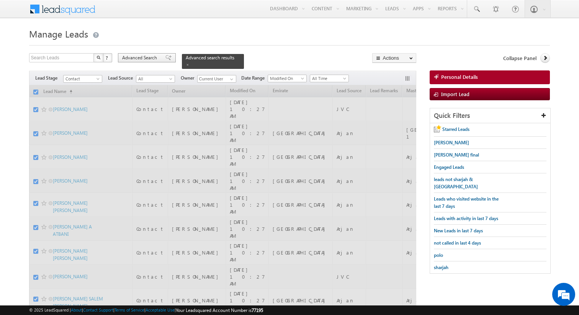
click at [159, 56] on div "Advanced Search" at bounding box center [147, 57] width 58 height 9
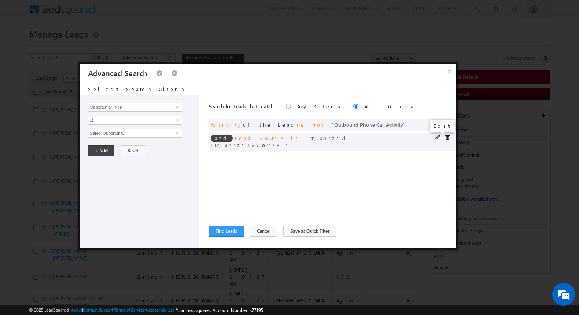
click at [436, 138] on span at bounding box center [438, 137] width 5 height 5
click at [149, 135] on span "4 selected" at bounding box center [132, 133] width 87 height 8
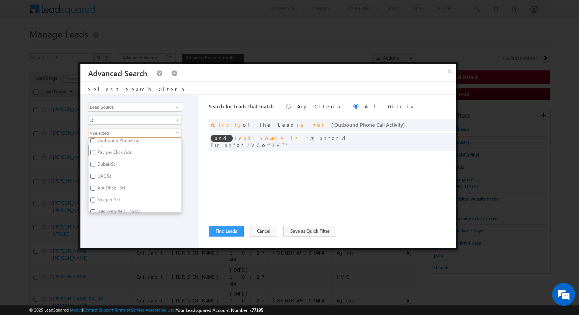
scroll to position [92, 0]
click at [109, 172] on label "Dubai-Scl" at bounding box center [107, 172] width 36 height 12
click at [95, 172] on input "Dubai-Scl" at bounding box center [92, 170] width 5 height 5
click at [113, 148] on input "text" at bounding box center [130, 144] width 80 height 9
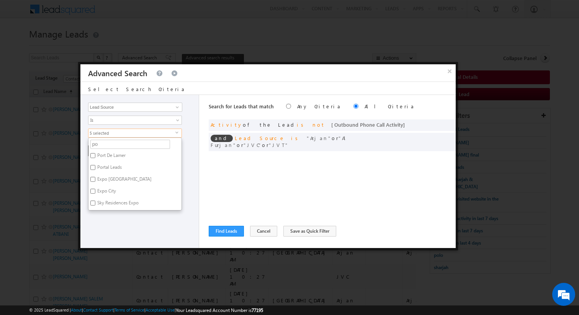
click at [116, 168] on label "Portal Leads" at bounding box center [109, 169] width 41 height 12
click at [95, 168] on input "Portal Leads" at bounding box center [92, 167] width 5 height 5
click at [116, 168] on label "Portal Leads" at bounding box center [109, 169] width 41 height 12
click at [95, 168] on input "Portal Leads" at bounding box center [92, 167] width 5 height 5
click at [116, 148] on input "po" at bounding box center [130, 144] width 80 height 9
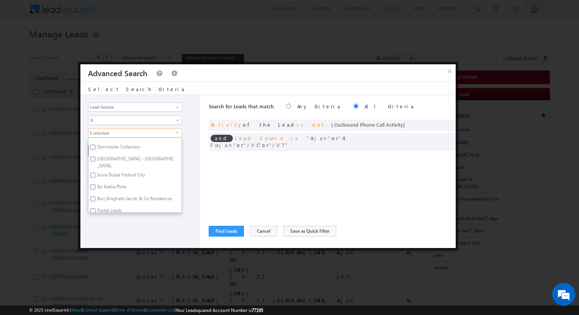
scroll to position [668, 0]
click at [115, 192] on label "Portal Leads" at bounding box center [109, 198] width 41 height 12
click at [95, 194] on input "Portal Leads" at bounding box center [92, 196] width 5 height 5
click at [195, 179] on div "Opportunity Type Lead Activity Task Sales Group Prospect Id Address 1 Address 2…" at bounding box center [139, 171] width 119 height 153
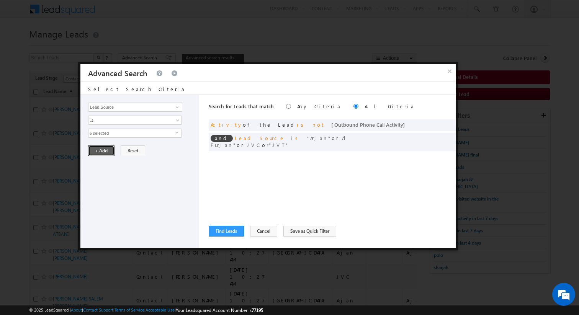
click at [105, 152] on button "+ Add" at bounding box center [101, 151] width 26 height 11
click at [220, 227] on button "Find Leads" at bounding box center [226, 231] width 35 height 11
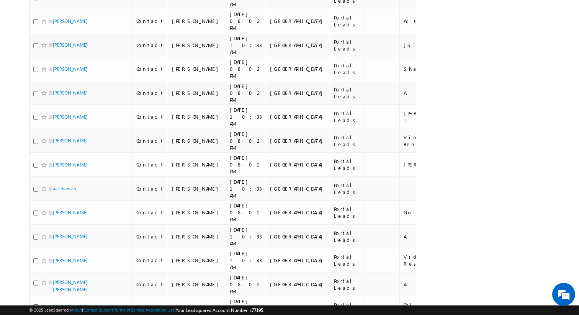
scroll to position [0, 0]
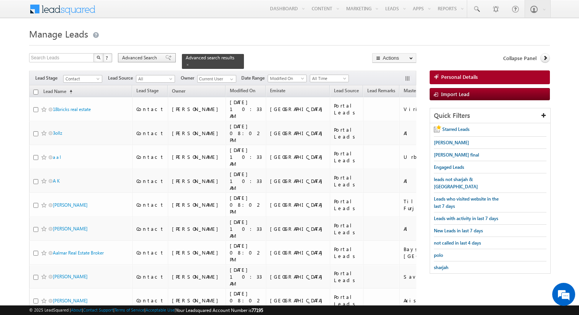
click at [148, 60] on span "Advanced Search" at bounding box center [140, 57] width 37 height 7
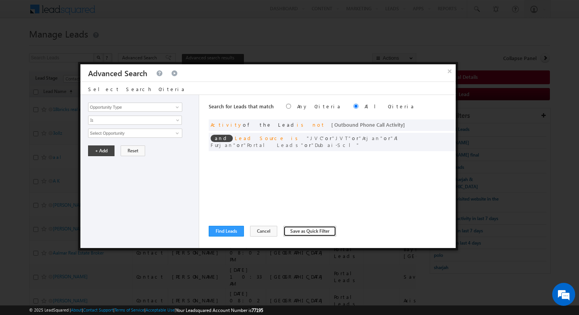
click at [293, 229] on button "Save as Quick Filter" at bounding box center [310, 231] width 53 height 11
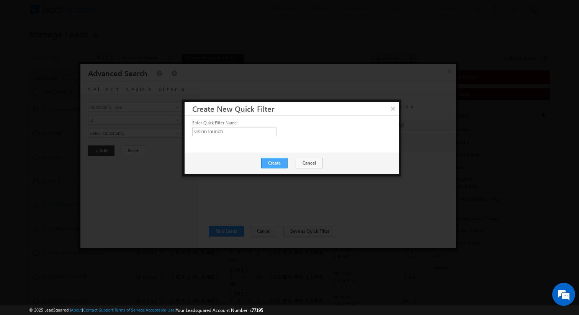
click at [271, 161] on button "Create" at bounding box center [274, 163] width 26 height 11
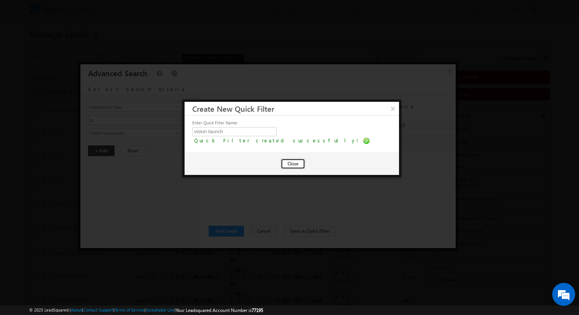
click at [290, 164] on button "Close" at bounding box center [293, 164] width 25 height 11
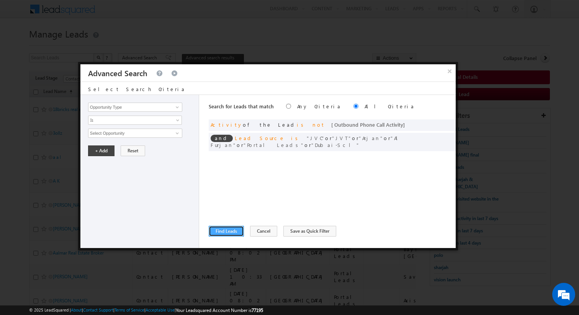
click at [235, 229] on button "Find Leads" at bounding box center [226, 231] width 35 height 11
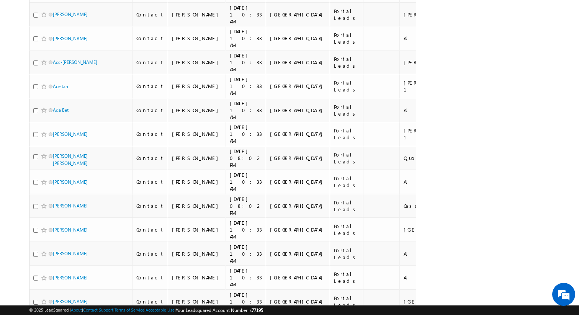
scroll to position [3429, 0]
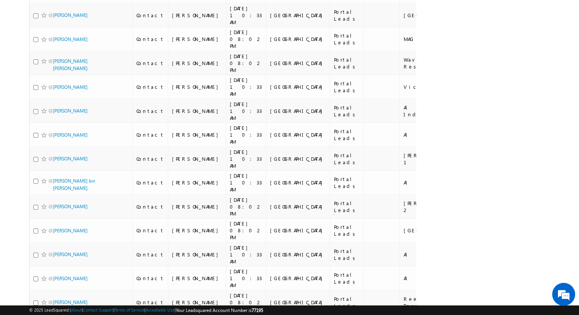
scroll to position [3469, 0]
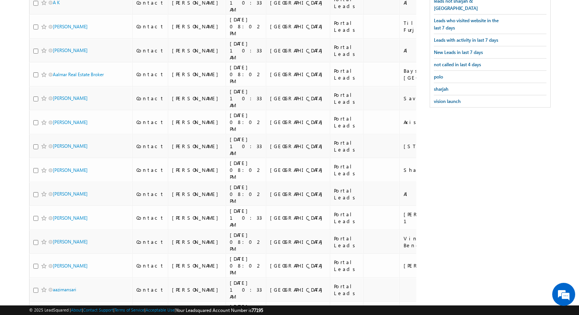
scroll to position [0, 0]
